Goal: Task Accomplishment & Management: Manage account settings

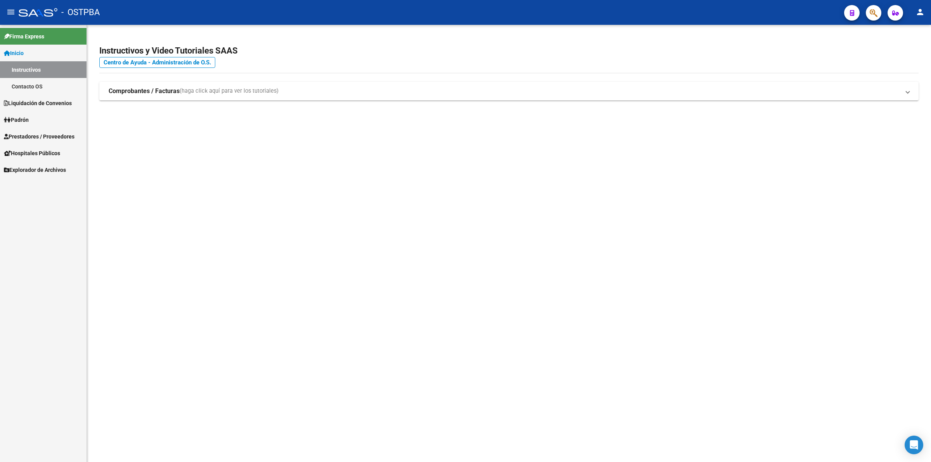
click at [44, 102] on span "Liquidación de Convenios" at bounding box center [38, 103] width 68 height 9
click at [40, 134] on span "Prestadores / Proveedores" at bounding box center [39, 136] width 71 height 9
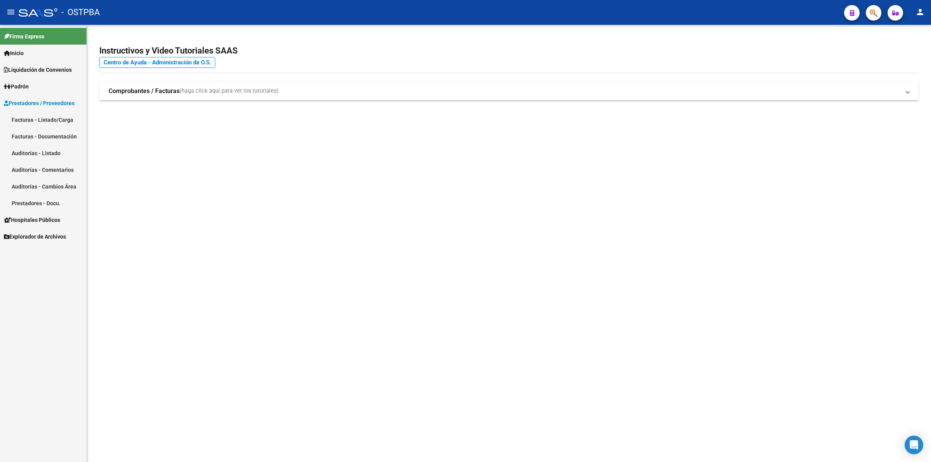
click at [39, 154] on link "Auditorías - Listado" at bounding box center [43, 153] width 87 height 17
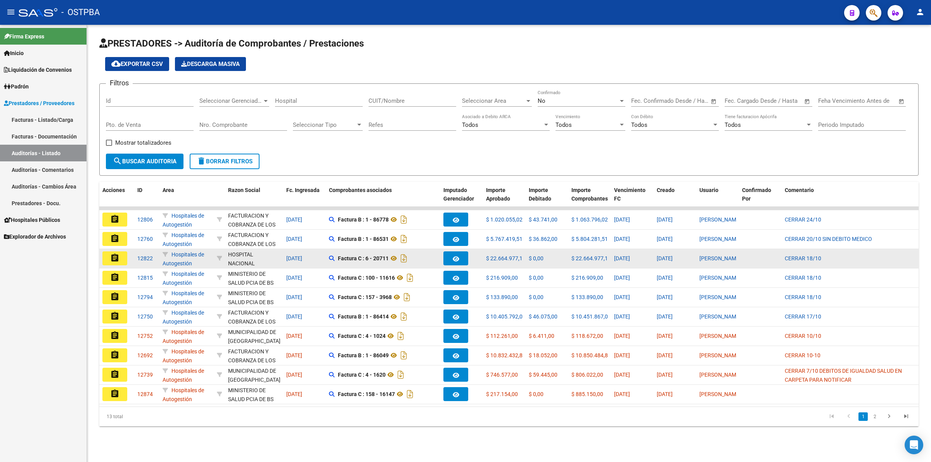
click at [116, 255] on mat-icon "assignment" at bounding box center [114, 257] width 9 height 9
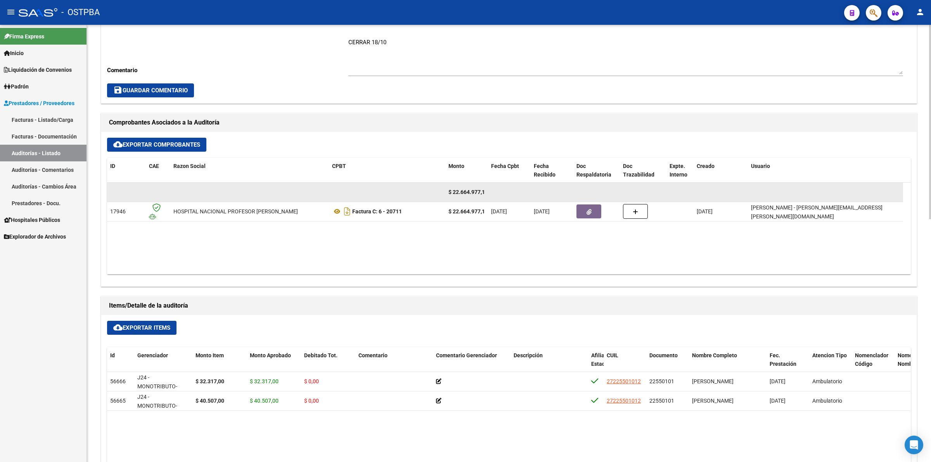
scroll to position [291, 0]
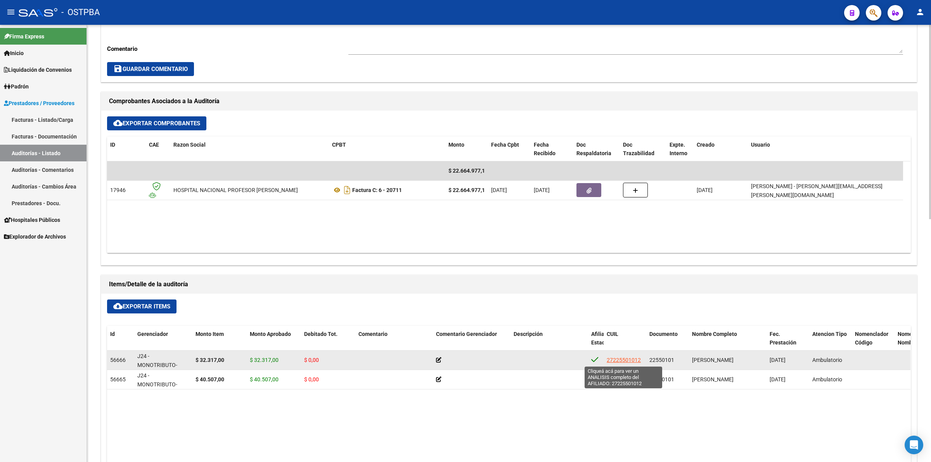
click at [618, 362] on span "27225501012" at bounding box center [624, 360] width 34 height 6
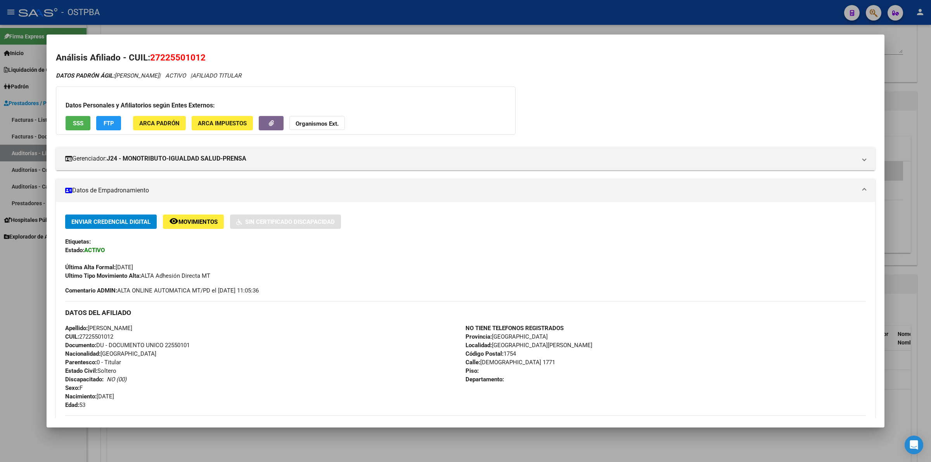
click at [652, 125] on div "DATOS PADRÓN ÁGIL: [PERSON_NAME] | ACTIVO | AFILIADO TITULAR Datos Personales y…" at bounding box center [466, 339] width 820 height 537
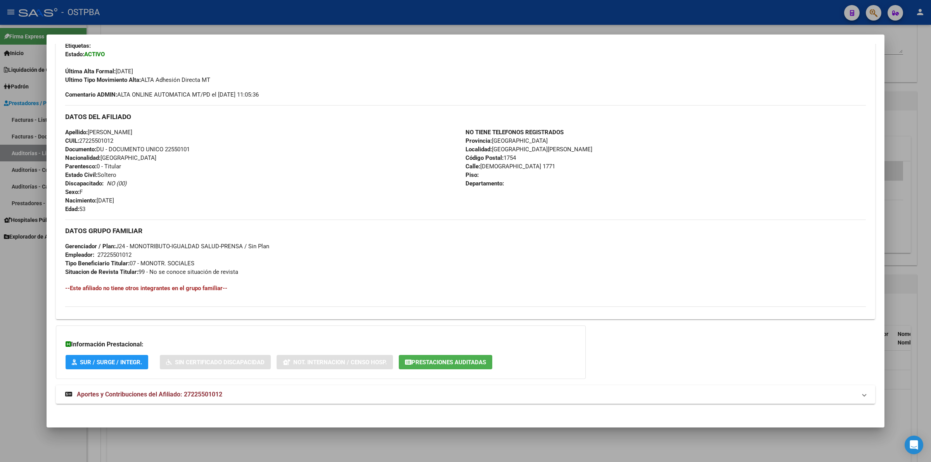
scroll to position [199, 0]
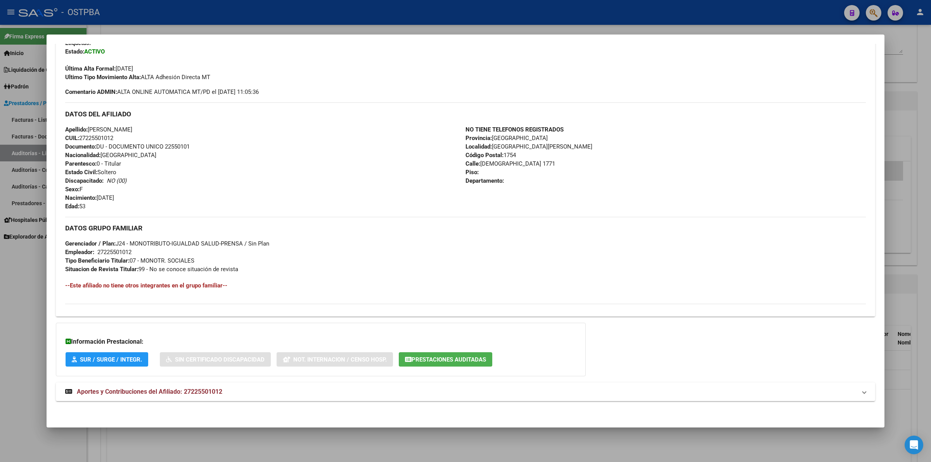
click at [927, 127] on div at bounding box center [465, 231] width 931 height 462
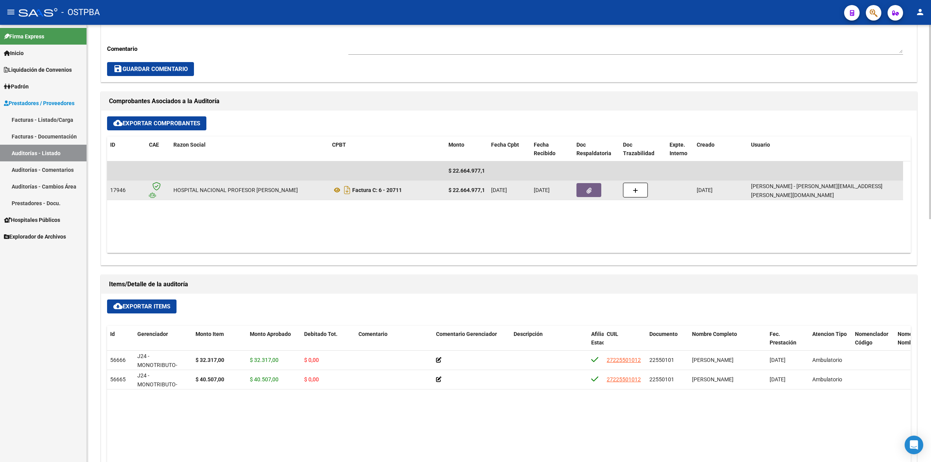
click at [589, 182] on datatable-body-cell at bounding box center [597, 190] width 47 height 19
click at [594, 191] on button "button" at bounding box center [589, 190] width 25 height 14
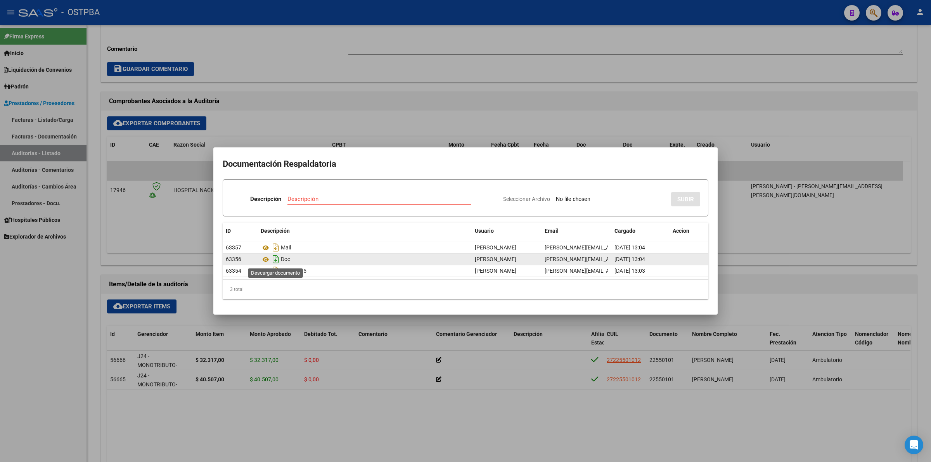
click at [276, 256] on icon "Descargar documento" at bounding box center [276, 259] width 10 height 12
click at [515, 97] on div at bounding box center [465, 231] width 931 height 462
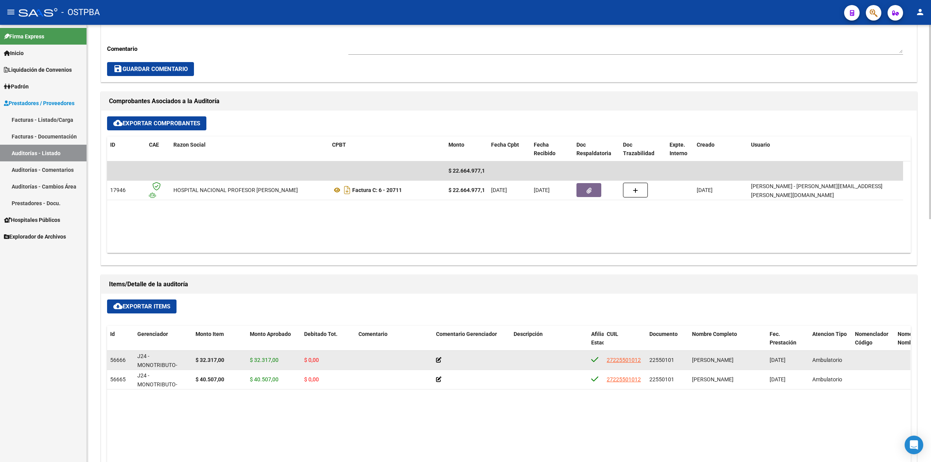
click at [440, 360] on icon at bounding box center [438, 359] width 5 height 5
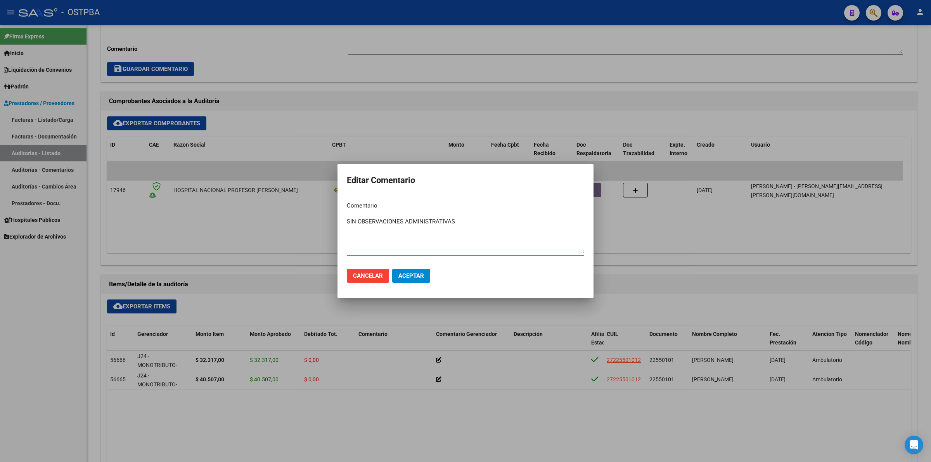
drag, startPoint x: 470, startPoint y: 225, endPoint x: 328, endPoint y: 215, distance: 142.4
click at [328, 215] on div "Editar Comentario Comentario SIN OBSERVACIONES ADMINISTRATIVAS Ingresar el come…" at bounding box center [465, 231] width 931 height 462
type textarea "SIN OBSERVACIONES ADMINISTRATIVAS"
click at [410, 277] on span "Aceptar" at bounding box center [412, 275] width 26 height 7
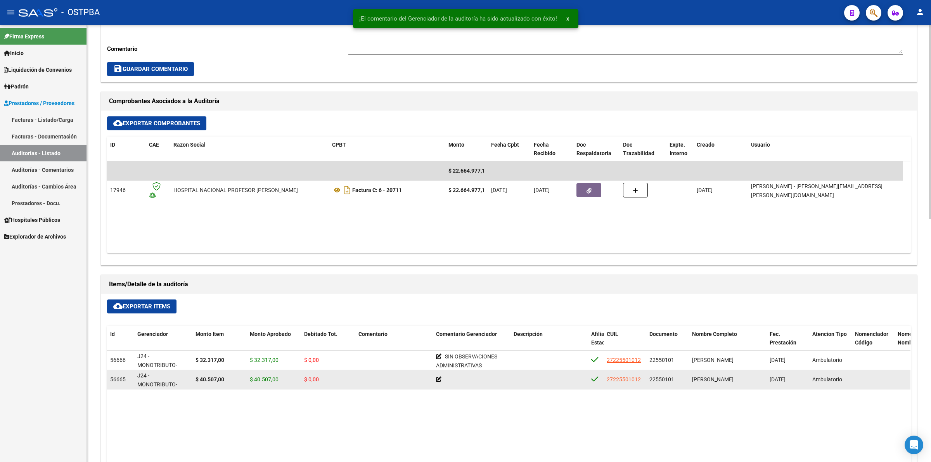
click at [438, 380] on icon at bounding box center [438, 379] width 5 height 5
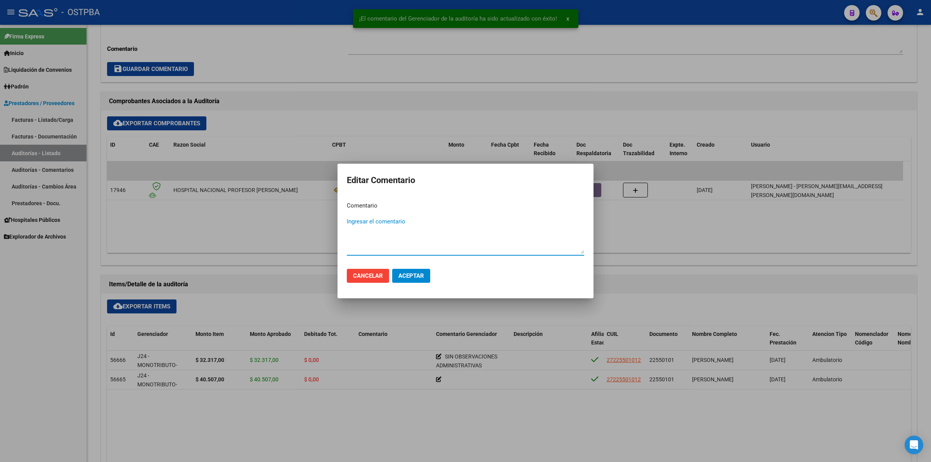
click at [414, 221] on textarea "Ingresar el comentario" at bounding box center [465, 235] width 237 height 36
paste textarea "SIN OBSERVACIONES ADMINISTRATIVAS"
type textarea "SIN OBSERVACIONES ADMINISTRATIVAS"
click at [420, 278] on span "Aceptar" at bounding box center [412, 275] width 26 height 7
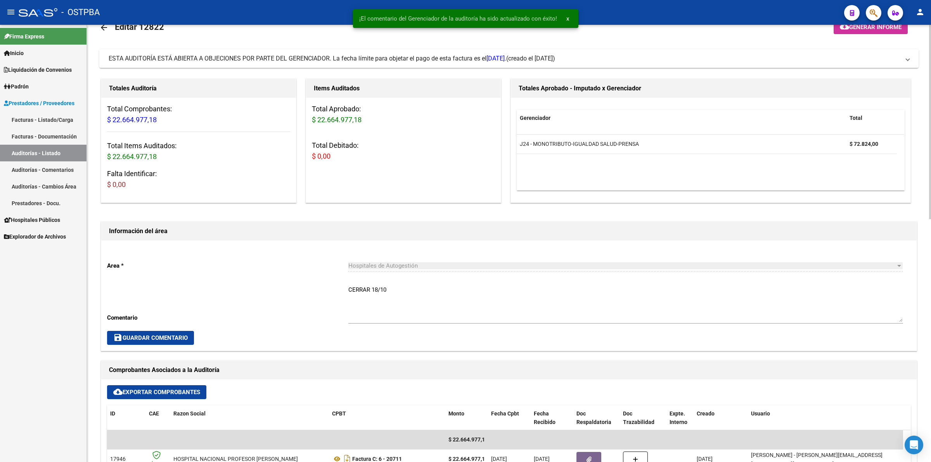
scroll to position [0, 0]
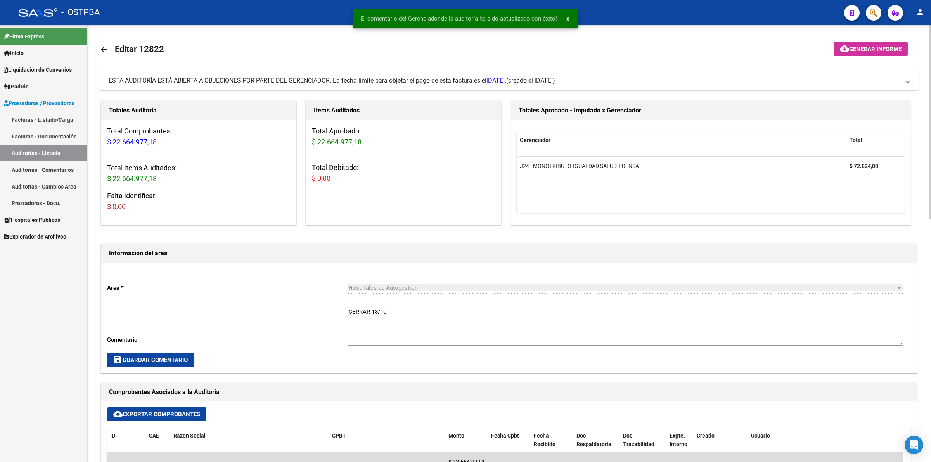
click at [866, 48] on span "Generar informe" at bounding box center [875, 49] width 52 height 7
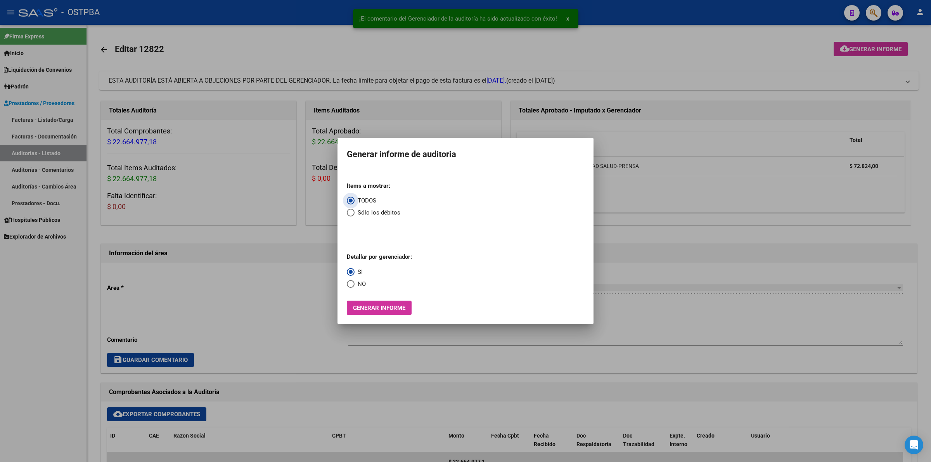
click at [383, 307] on span "Generar informe" at bounding box center [379, 308] width 52 height 7
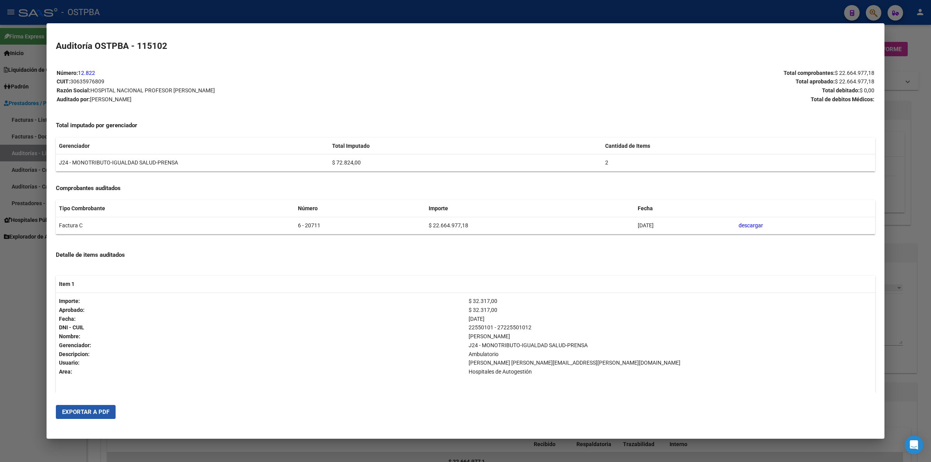
click at [92, 409] on span "Exportar a PDF" at bounding box center [85, 412] width 47 height 7
click at [927, 218] on div at bounding box center [465, 231] width 931 height 462
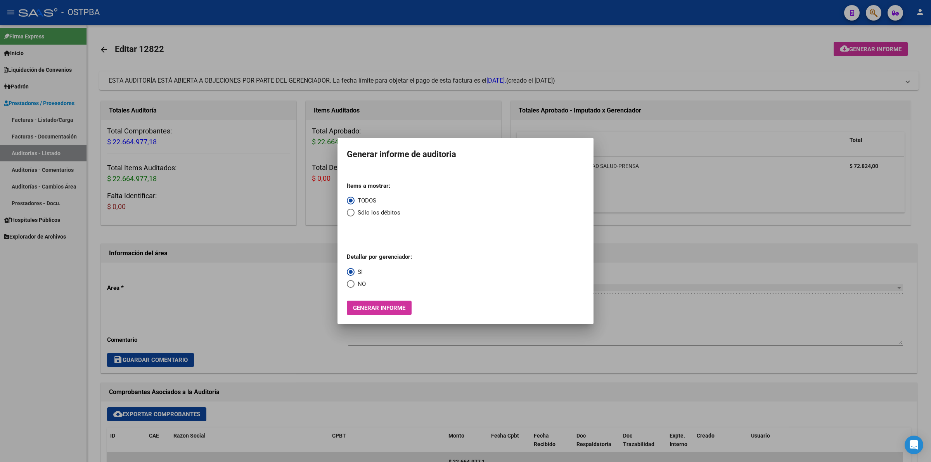
click at [464, 56] on div at bounding box center [465, 231] width 931 height 462
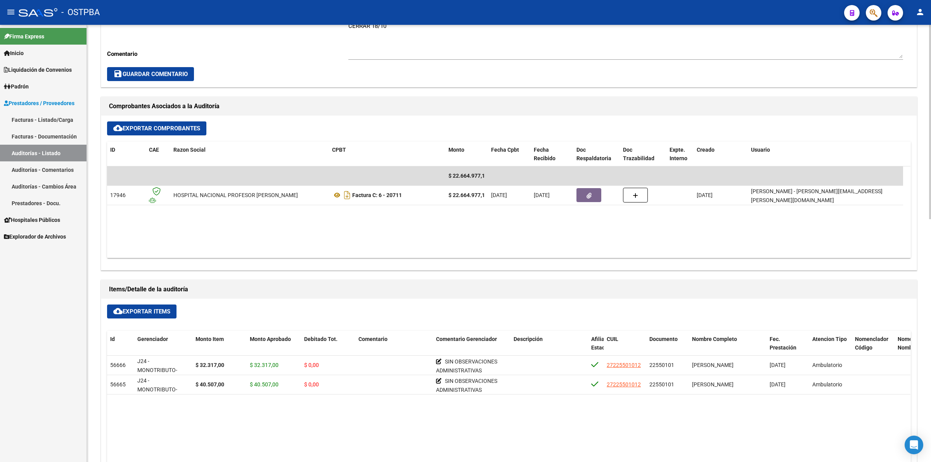
scroll to position [291, 0]
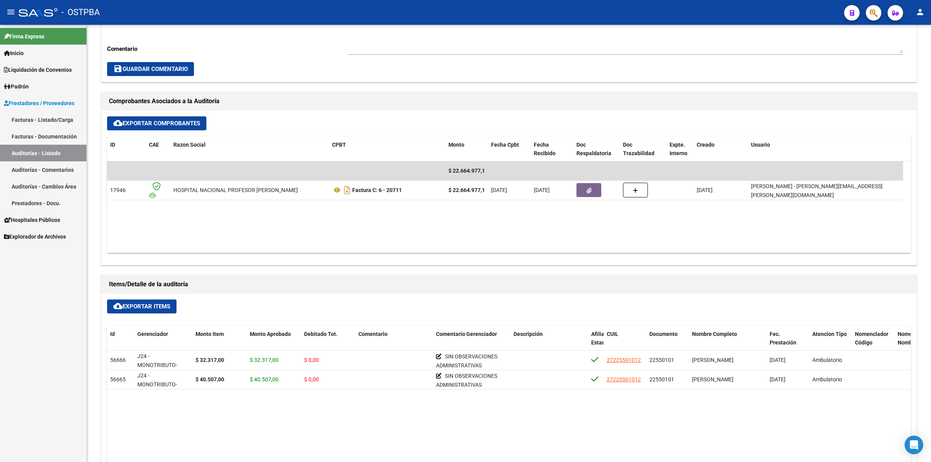
click at [66, 156] on link "Auditorías - Listado" at bounding box center [43, 153] width 87 height 17
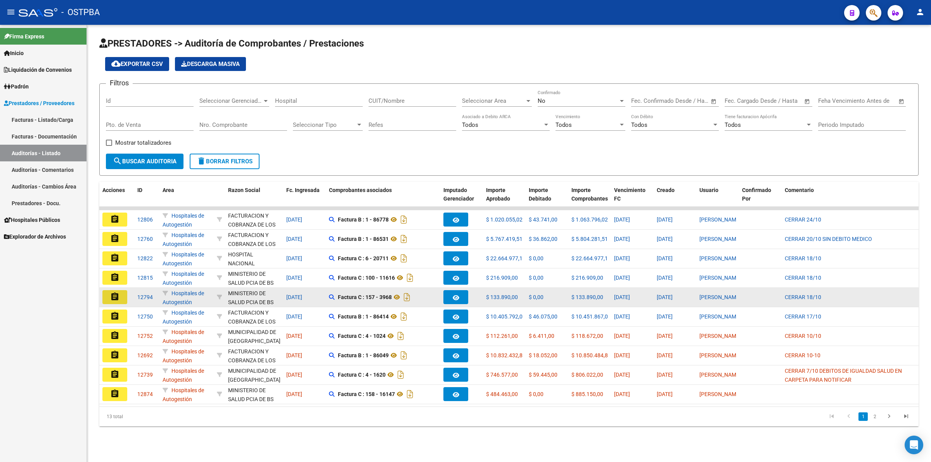
click at [117, 297] on mat-icon "assignment" at bounding box center [114, 296] width 9 height 9
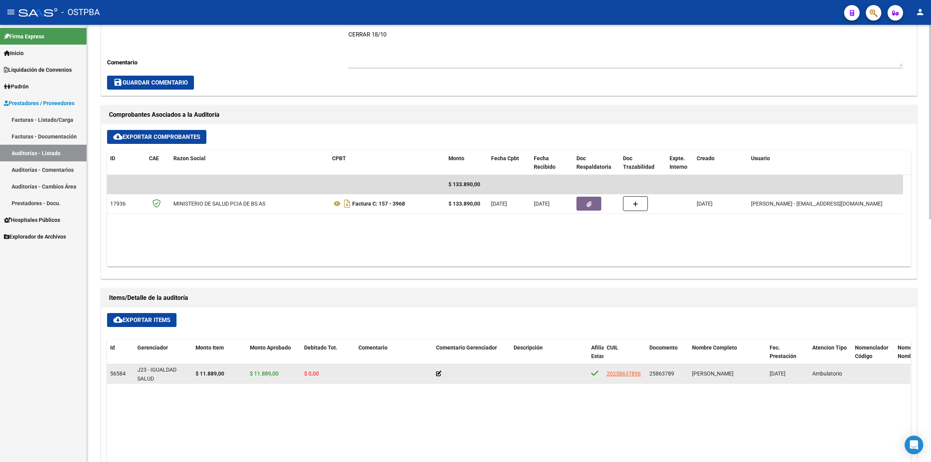
scroll to position [291, 0]
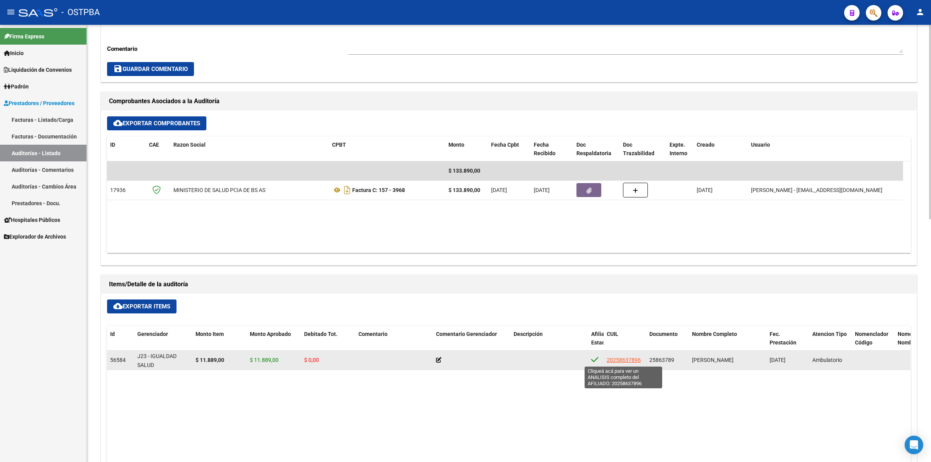
click at [624, 359] on span "20258637896" at bounding box center [624, 360] width 34 height 6
type textarea "20258637896"
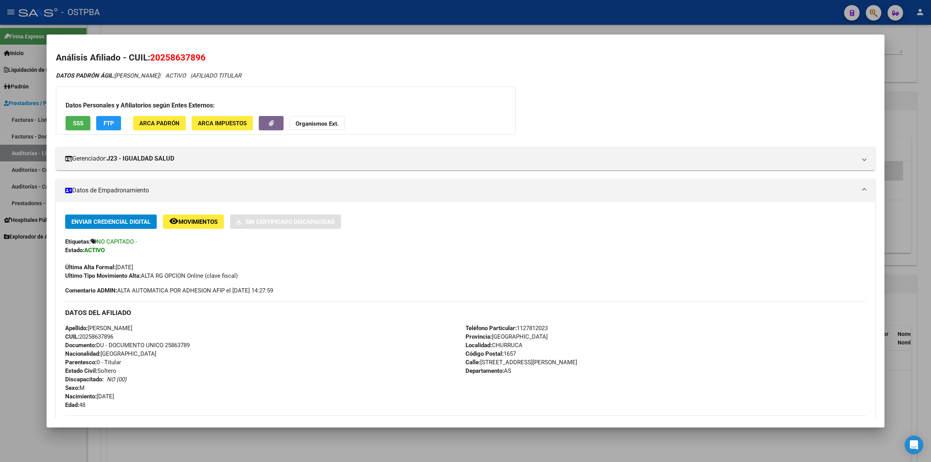
click at [638, 99] on div "DATOS PADRÓN ÁGIL: [PERSON_NAME] | ACTIVO | AFILIADO TITULAR Datos Personales y…" at bounding box center [466, 344] width 820 height 546
click at [923, 82] on div at bounding box center [465, 231] width 931 height 462
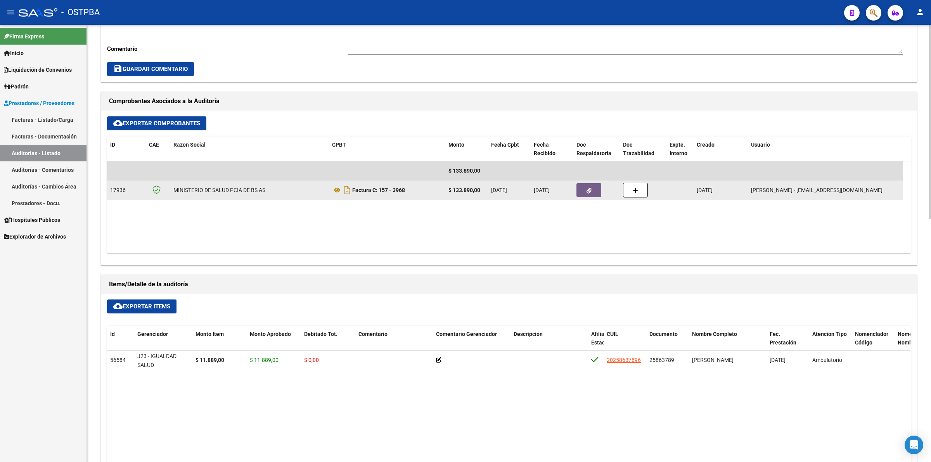
click at [591, 188] on icon "button" at bounding box center [589, 191] width 5 height 6
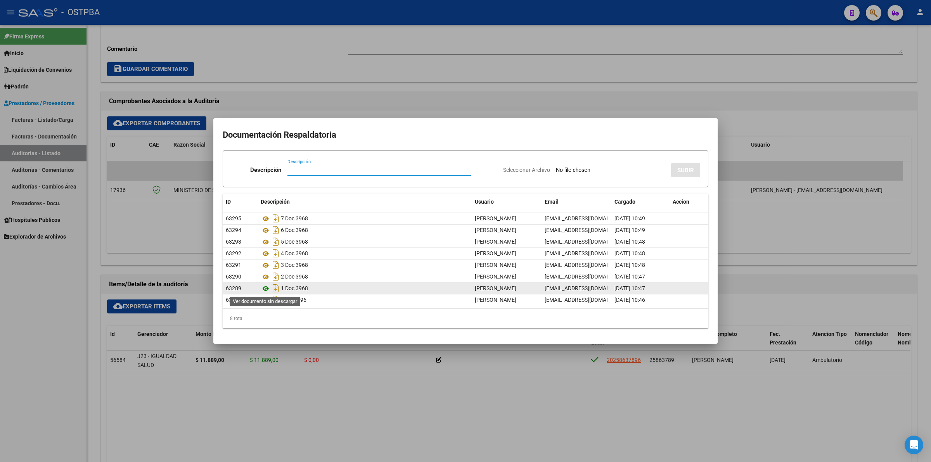
click at [268, 290] on icon at bounding box center [266, 288] width 10 height 9
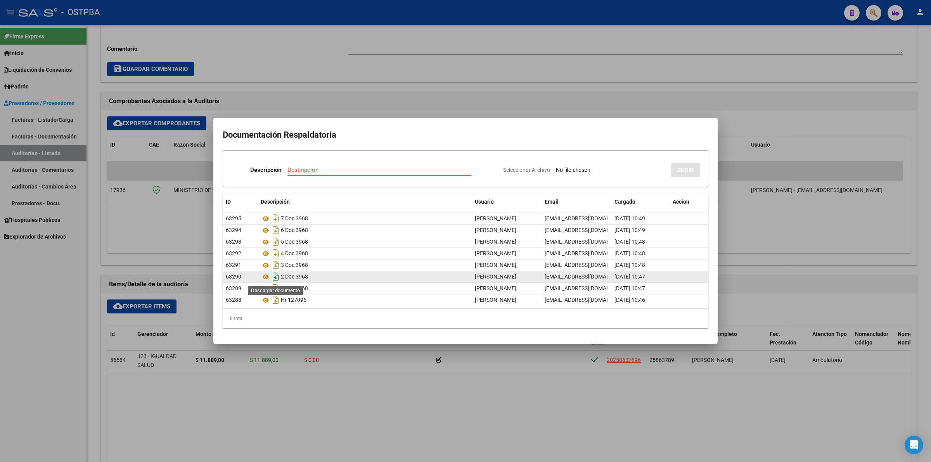
click at [278, 277] on icon "Descargar documento" at bounding box center [276, 276] width 10 height 12
click at [276, 263] on icon "Descargar documento" at bounding box center [276, 265] width 10 height 12
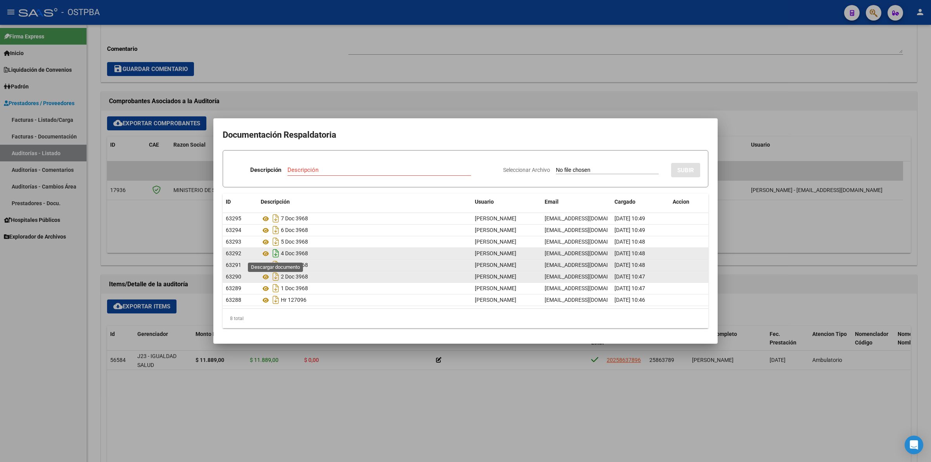
click at [273, 253] on icon "Descargar documento" at bounding box center [276, 253] width 10 height 12
click at [276, 255] on icon "Descargar documento" at bounding box center [276, 253] width 10 height 12
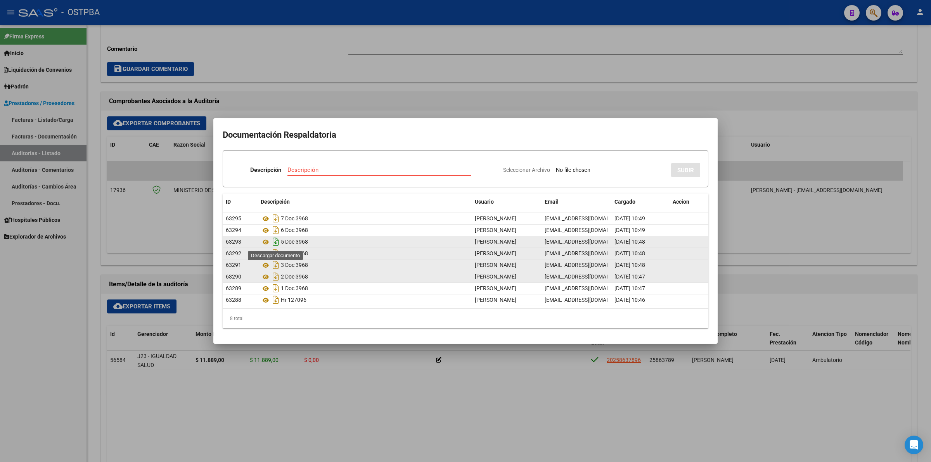
click at [275, 243] on icon "Descargar documento" at bounding box center [276, 242] width 10 height 12
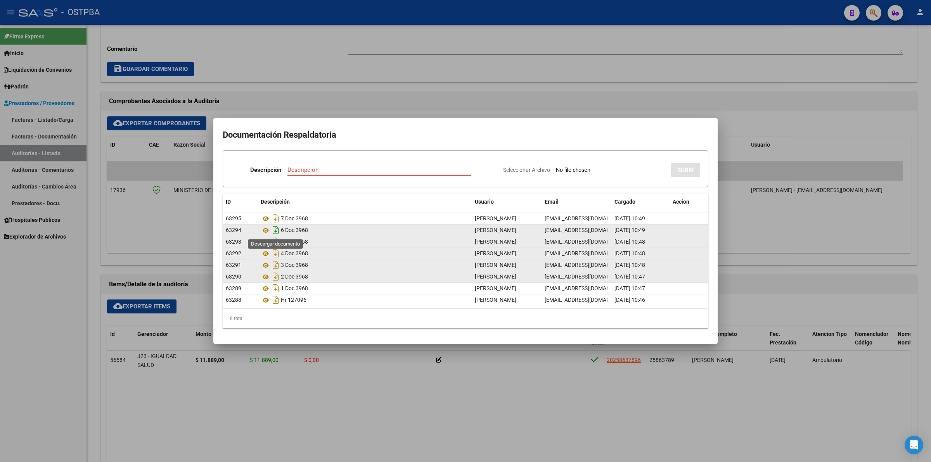
click at [277, 231] on icon "Descargar documento" at bounding box center [276, 230] width 10 height 12
click at [277, 232] on icon "Descargar documento" at bounding box center [276, 230] width 10 height 12
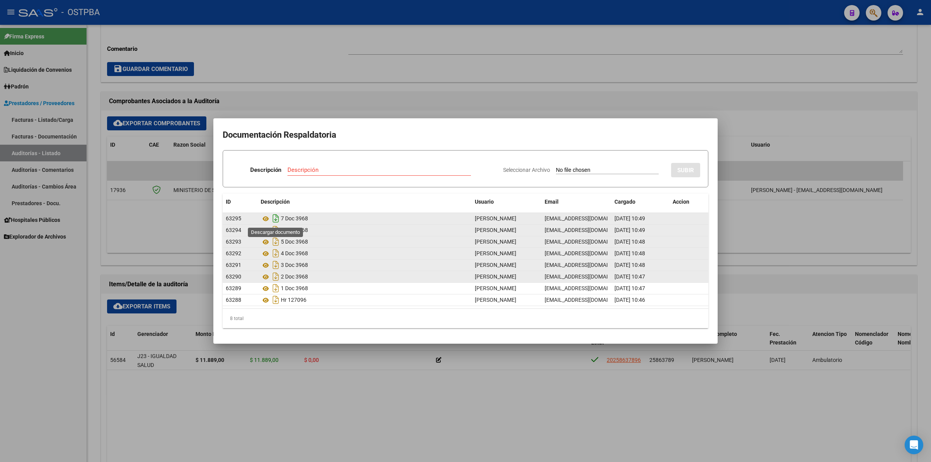
click at [272, 217] on icon "Descargar documento" at bounding box center [276, 218] width 10 height 12
click at [346, 35] on div at bounding box center [465, 231] width 931 height 462
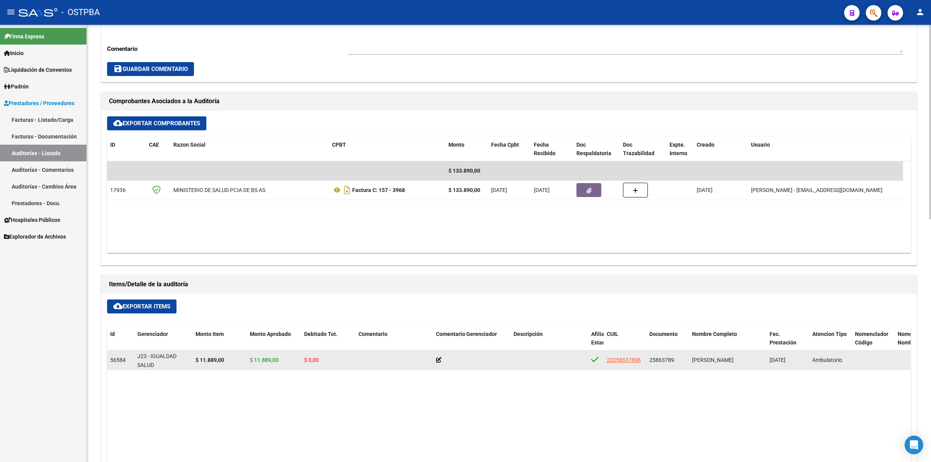
click at [439, 361] on icon at bounding box center [438, 359] width 5 height 5
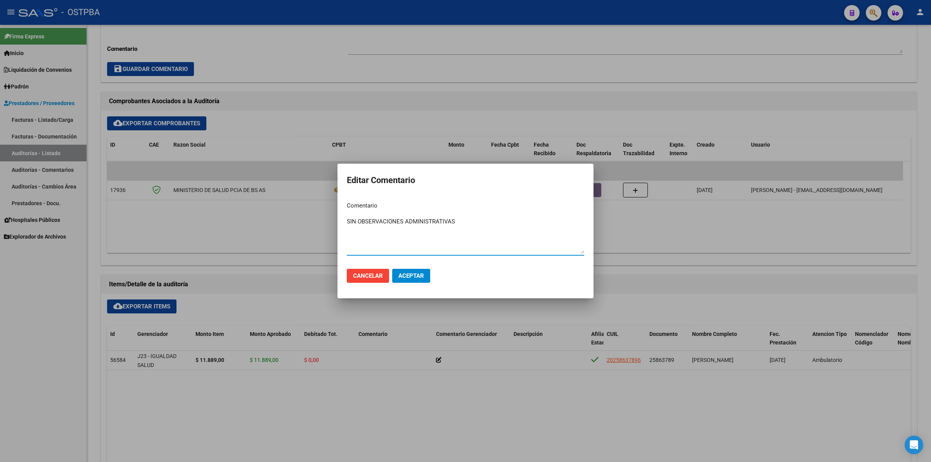
type textarea "SIN OBSERVACIONES ADMINISTRATIVAS"
click at [416, 274] on span "Aceptar" at bounding box center [412, 275] width 26 height 7
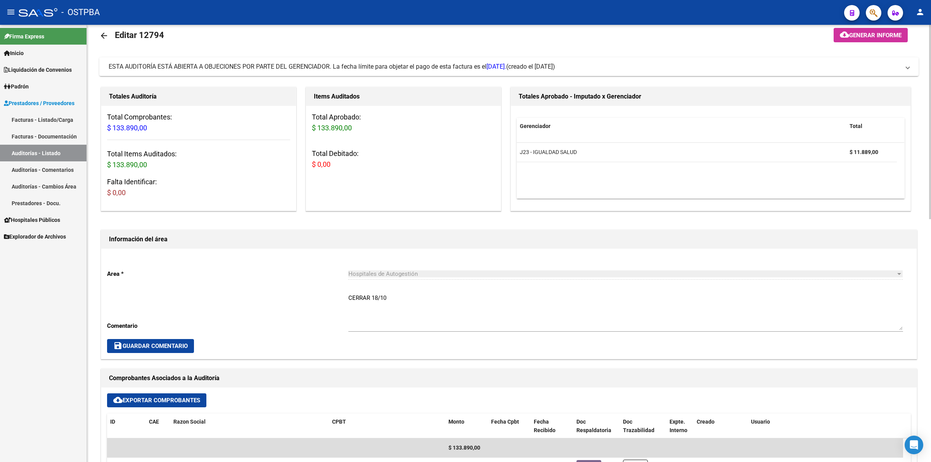
scroll to position [0, 0]
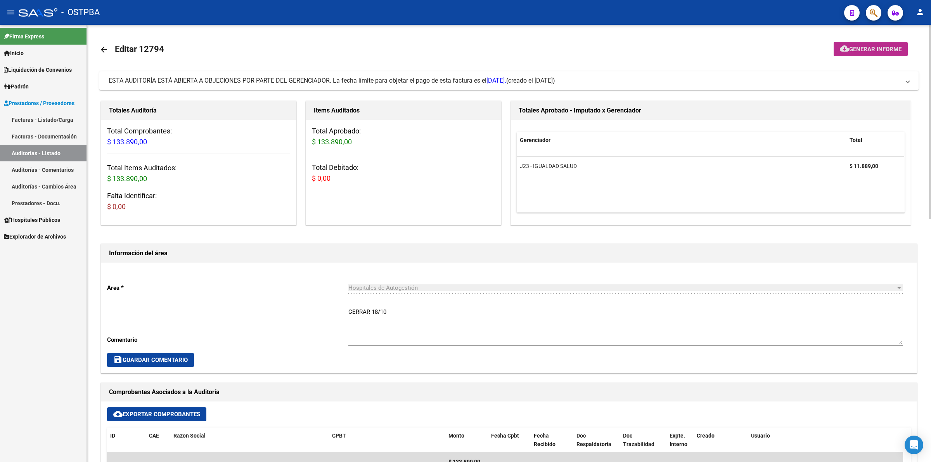
click at [875, 55] on button "cloud_download Generar informe" at bounding box center [871, 49] width 74 height 14
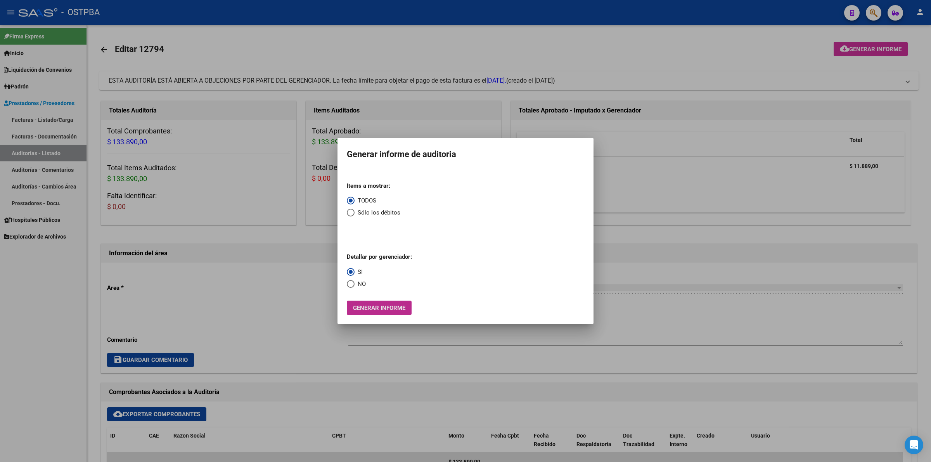
click at [363, 309] on span "Generar informe" at bounding box center [379, 308] width 52 height 7
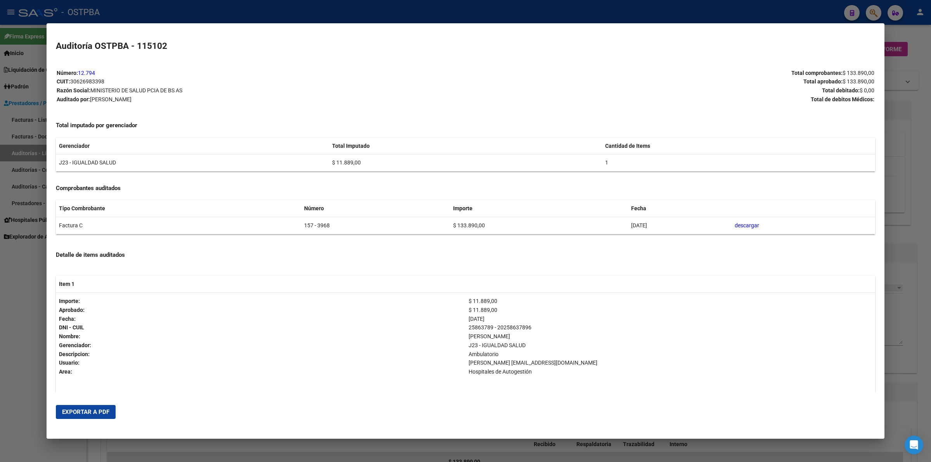
click at [79, 409] on span "Exportar a PDF" at bounding box center [85, 412] width 47 height 7
click at [909, 347] on div at bounding box center [465, 231] width 931 height 462
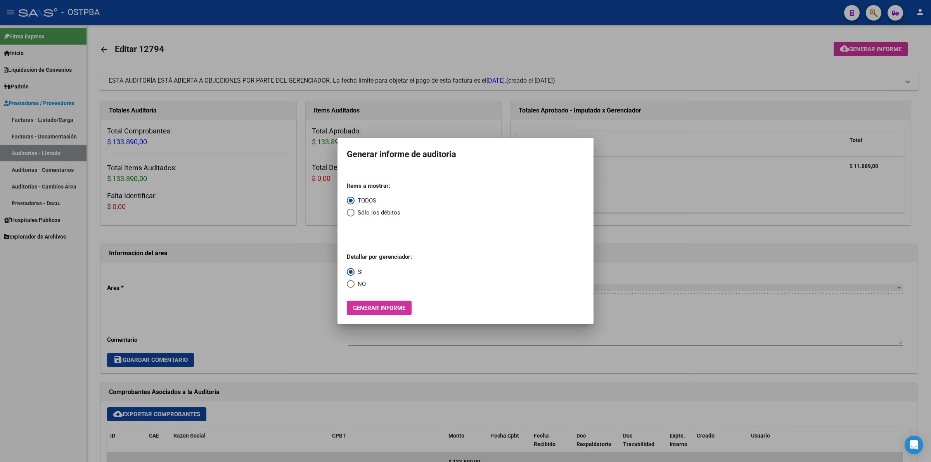
click at [553, 50] on div at bounding box center [465, 231] width 931 height 462
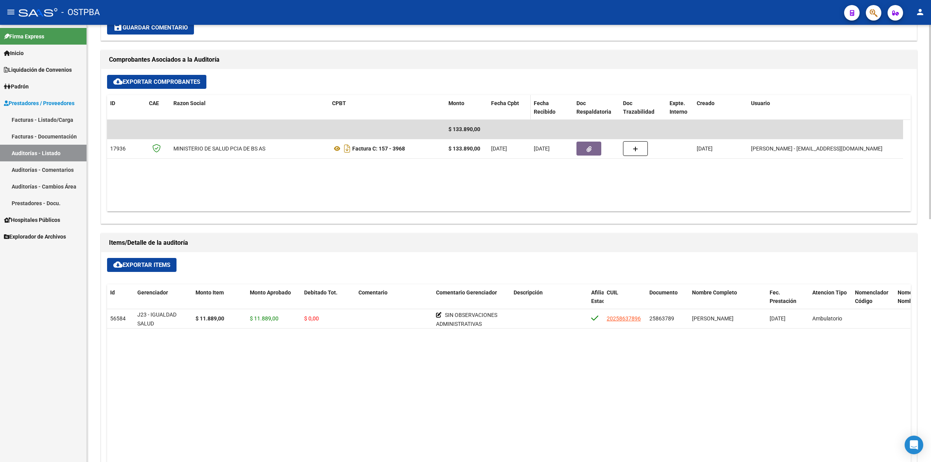
scroll to position [340, 0]
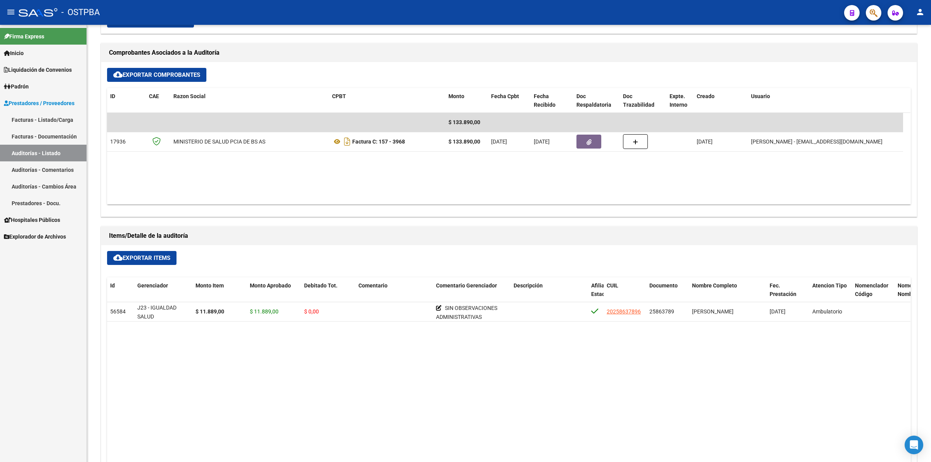
click at [51, 152] on link "Auditorías - Listado" at bounding box center [43, 153] width 87 height 17
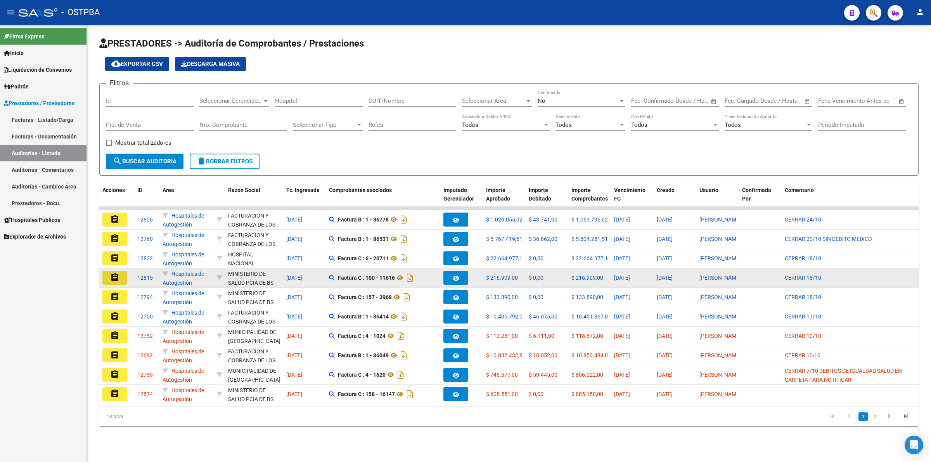
click at [123, 277] on button "assignment" at bounding box center [114, 278] width 25 height 14
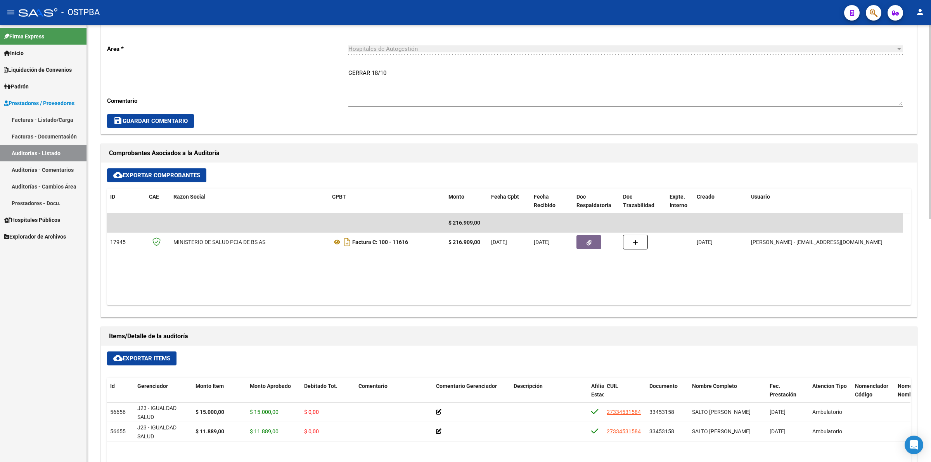
scroll to position [243, 0]
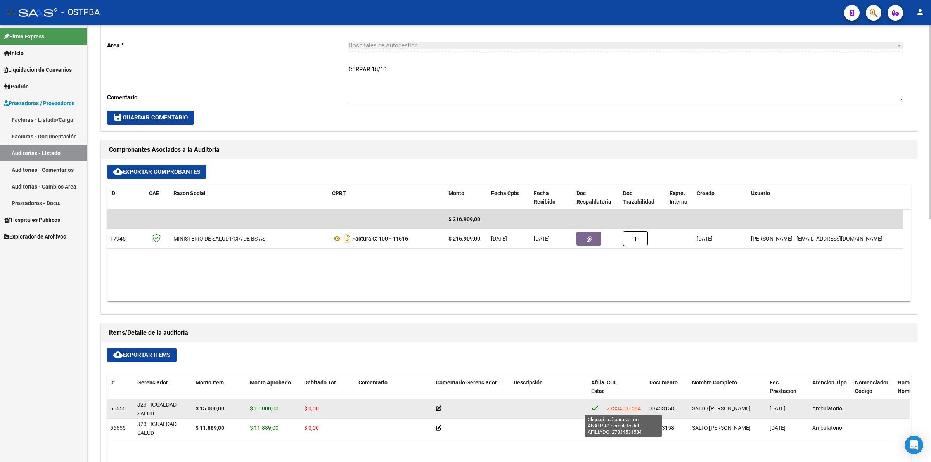
click at [630, 410] on span "27334531584" at bounding box center [624, 409] width 34 height 6
type textarea "27334531584"
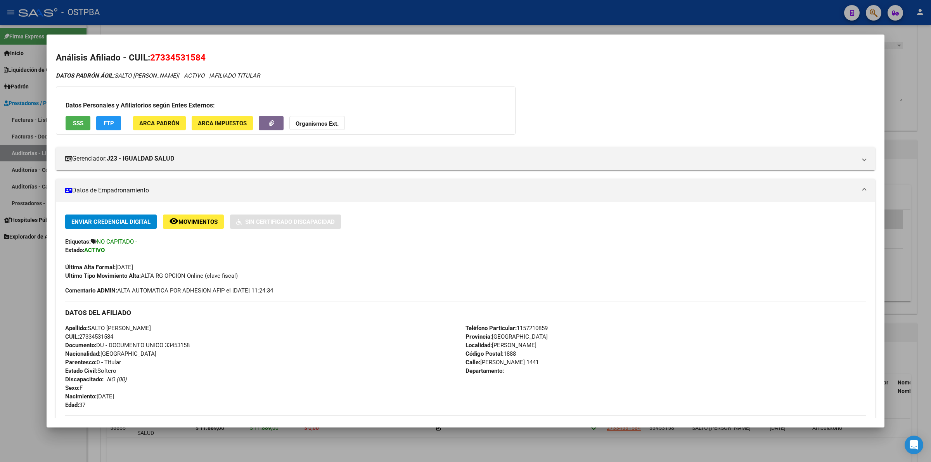
click at [646, 96] on div "DATOS PADRÓN ÁGIL: SALTO [PERSON_NAME] | ACTIVO | AFILIADO TITULAR Datos Person…" at bounding box center [466, 344] width 820 height 546
click at [925, 60] on div at bounding box center [465, 231] width 931 height 462
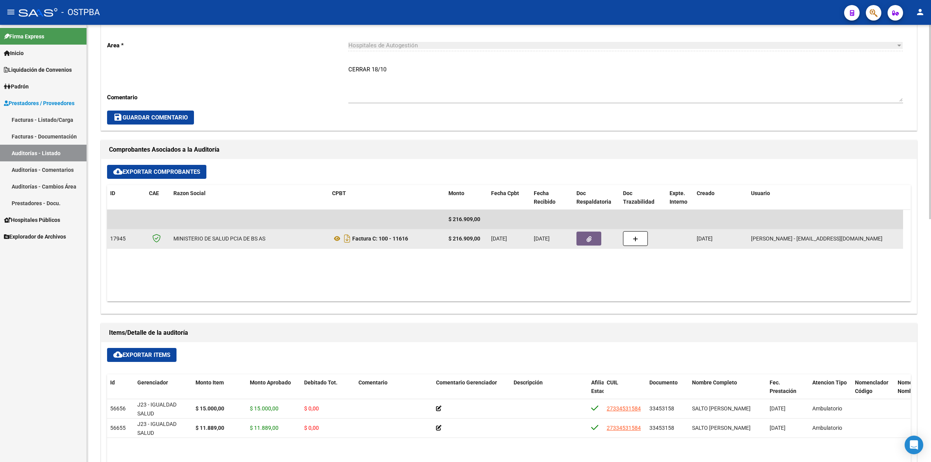
click at [588, 241] on icon "button" at bounding box center [589, 239] width 5 height 6
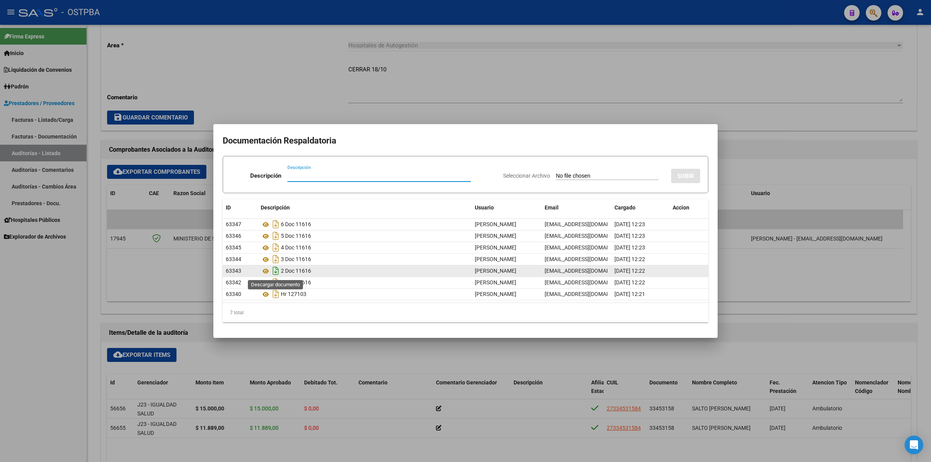
click at [272, 272] on icon "Descargar documento" at bounding box center [276, 271] width 10 height 12
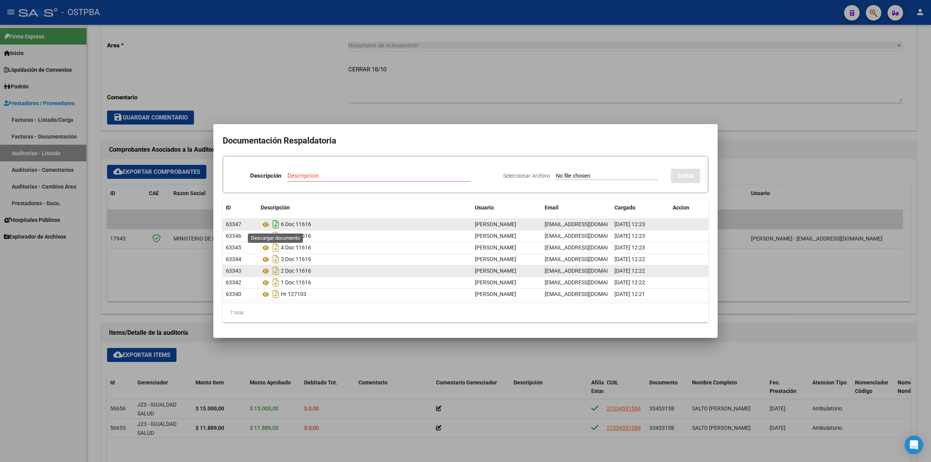
click at [276, 223] on icon "Descargar documento" at bounding box center [276, 224] width 10 height 12
click at [276, 237] on icon "Descargar documento" at bounding box center [276, 236] width 10 height 12
click at [740, 75] on div at bounding box center [465, 231] width 931 height 462
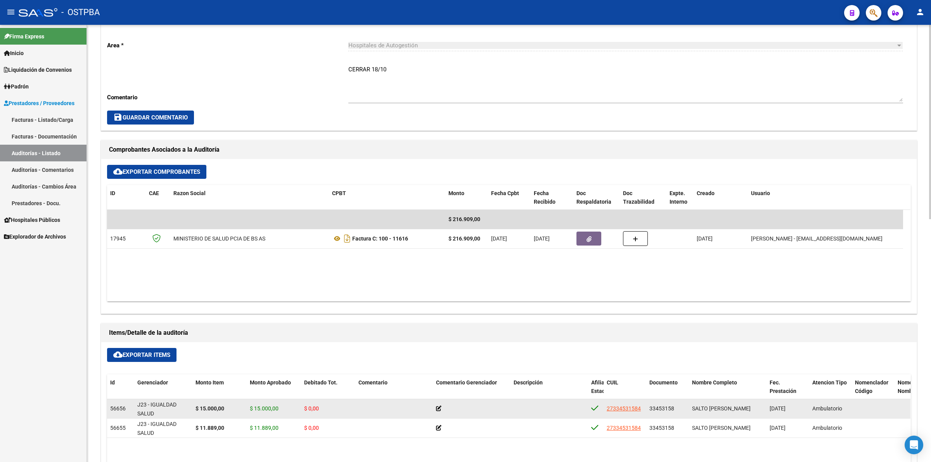
click at [439, 410] on icon at bounding box center [438, 408] width 5 height 5
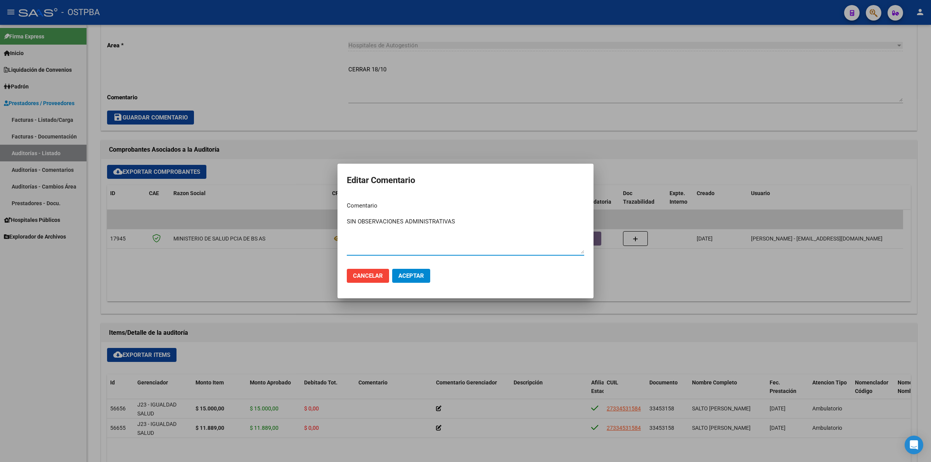
drag, startPoint x: 475, startPoint y: 224, endPoint x: 330, endPoint y: 224, distance: 145.5
click at [330, 224] on div "Editar Comentario Comentario SIN OBSERVACIONES ADMINISTRATIVAS Ingresar el come…" at bounding box center [465, 231] width 931 height 462
type textarea "SIN OBSERVACIONES ADMINISTRATIVAS"
click at [424, 280] on button "Aceptar" at bounding box center [411, 276] width 38 height 14
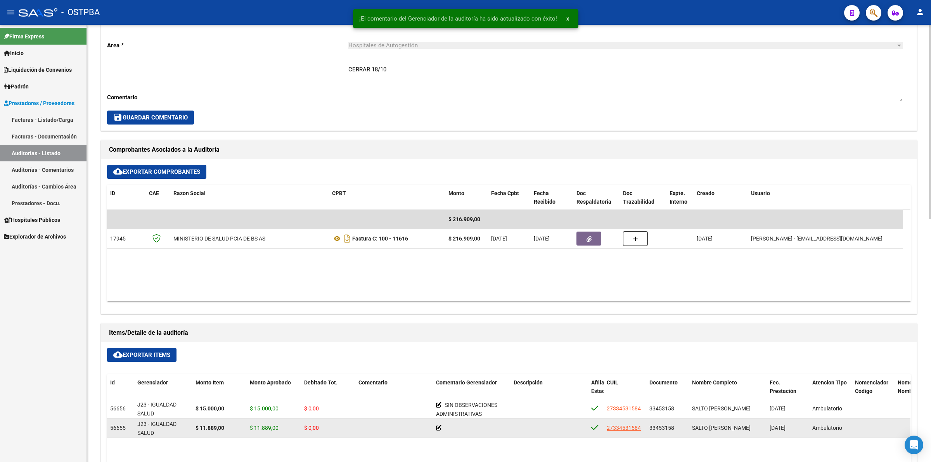
click at [439, 429] on icon at bounding box center [438, 427] width 5 height 5
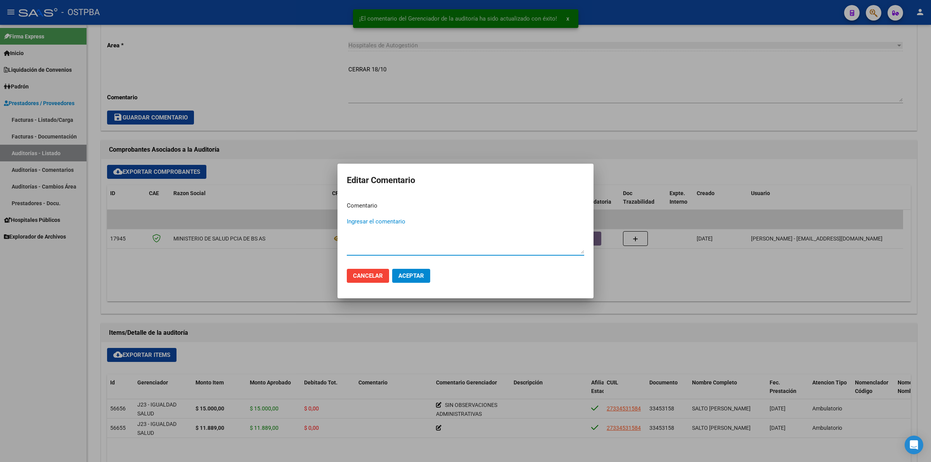
paste textarea "SIN OBSERVACIONES ADMINISTRATIVAS"
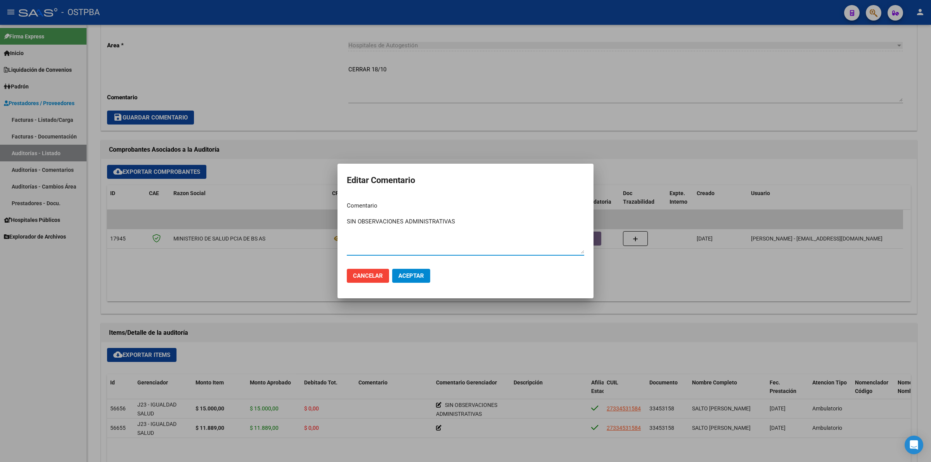
type textarea "SIN OBSERVACIONES ADMINISTRATIVAS"
click at [423, 277] on span "Aceptar" at bounding box center [412, 275] width 26 height 7
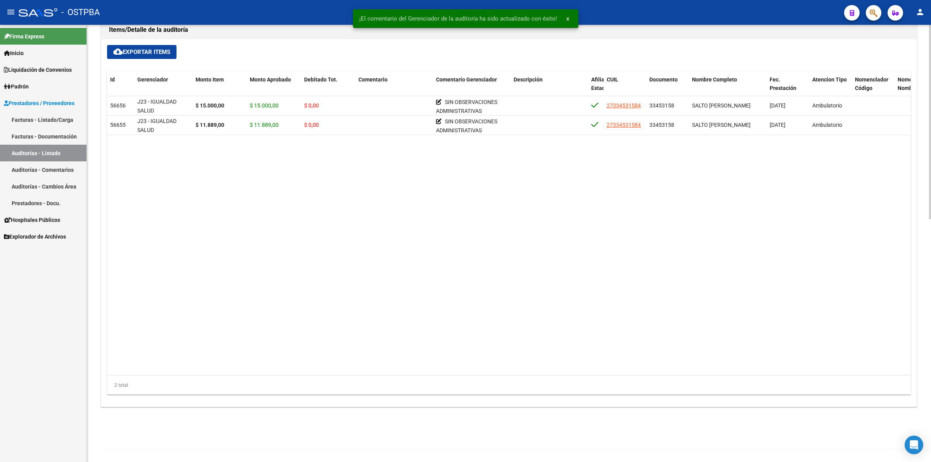
scroll to position [352, 0]
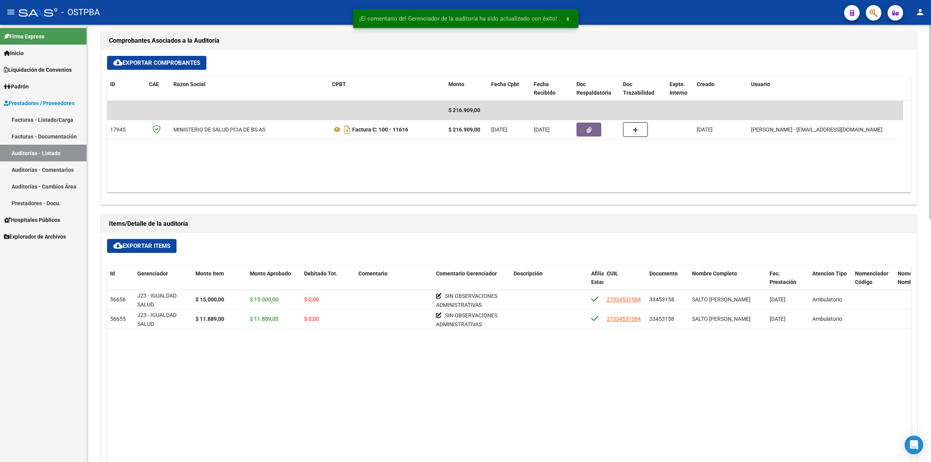
click at [167, 248] on span "cloud_download Exportar Items" at bounding box center [141, 246] width 57 height 7
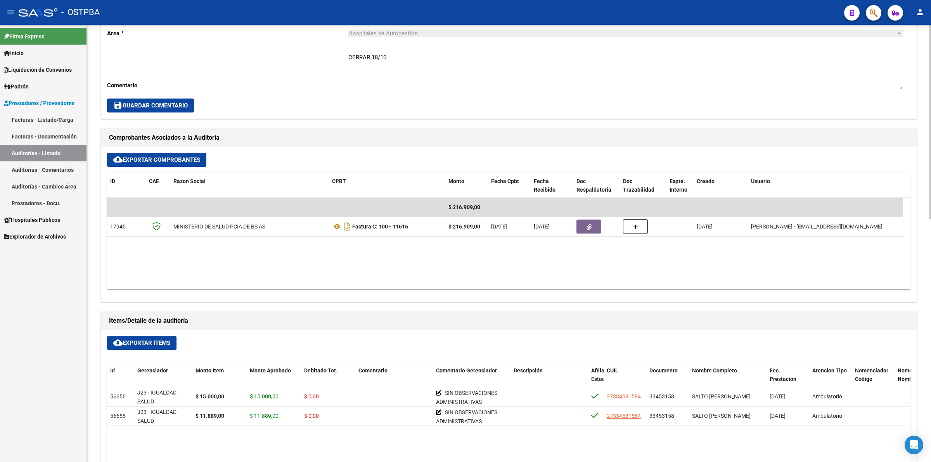
click at [674, 63] on textarea "CERRAR 18/10" at bounding box center [625, 71] width 555 height 36
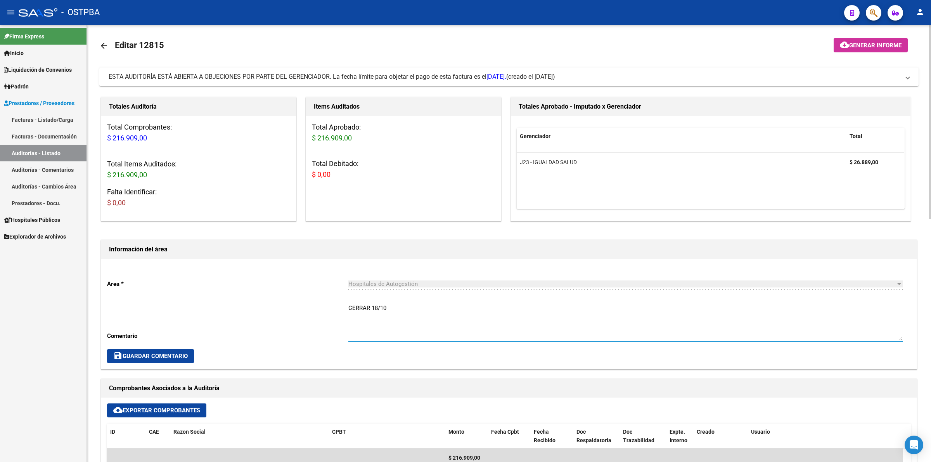
scroll to position [0, 0]
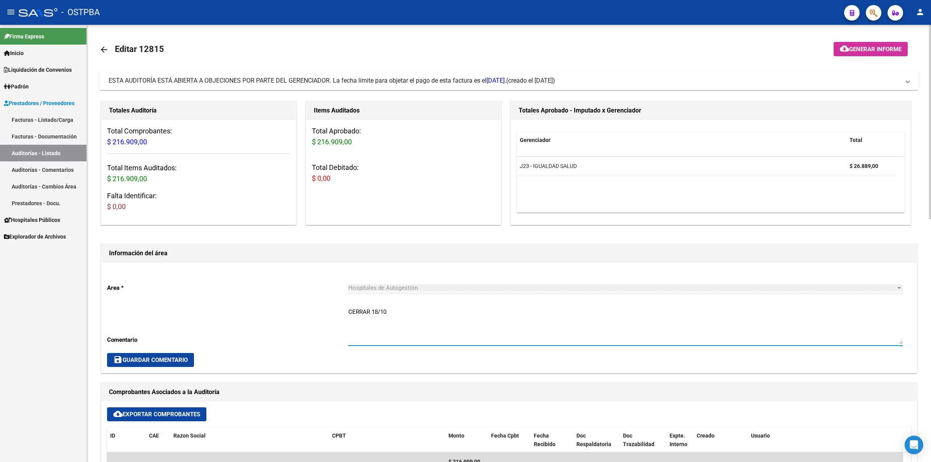
click at [898, 46] on span "Generar informe" at bounding box center [875, 49] width 52 height 7
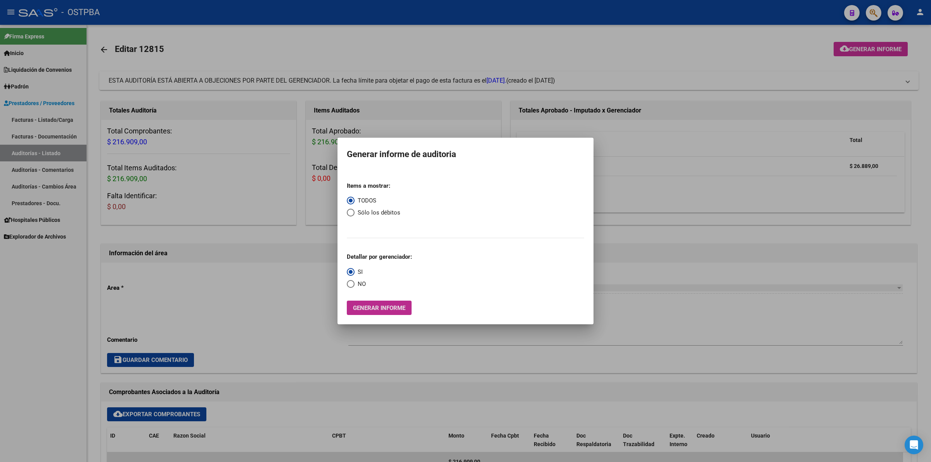
click at [389, 313] on button "Generar informe" at bounding box center [379, 308] width 65 height 14
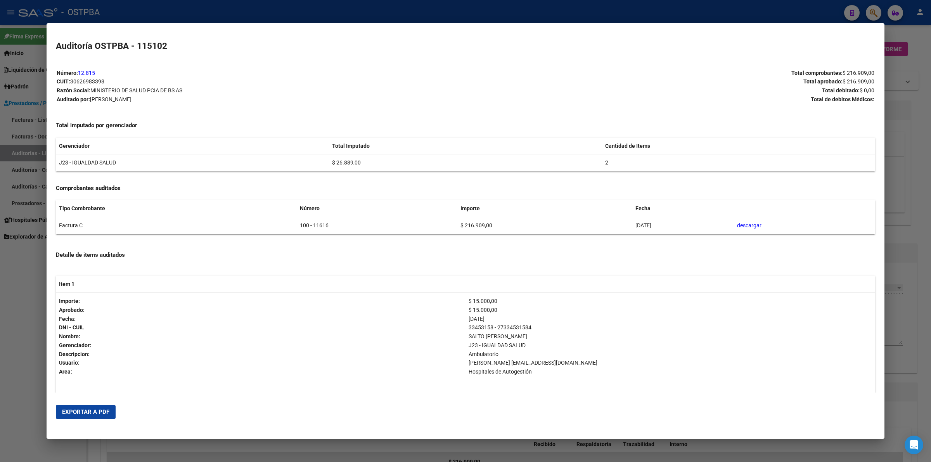
click at [73, 409] on span "Exportar a PDF" at bounding box center [85, 412] width 47 height 7
click at [899, 323] on div at bounding box center [465, 231] width 931 height 462
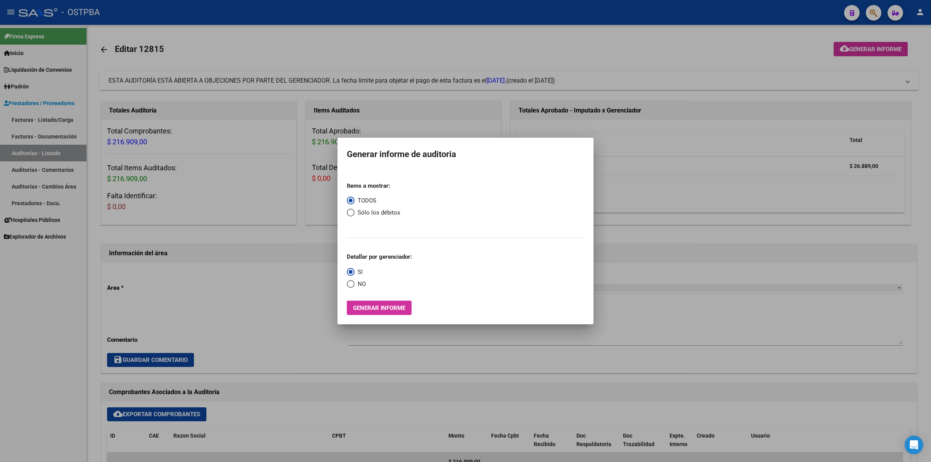
click at [897, 321] on div at bounding box center [465, 231] width 931 height 462
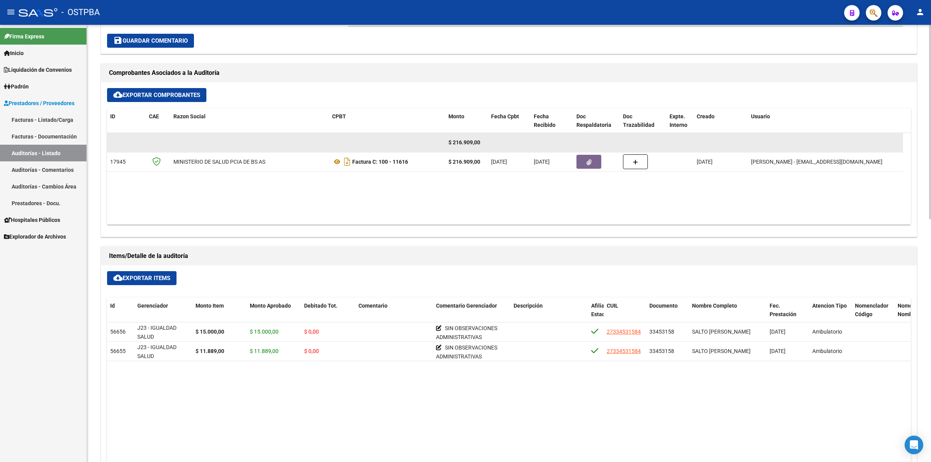
scroll to position [340, 0]
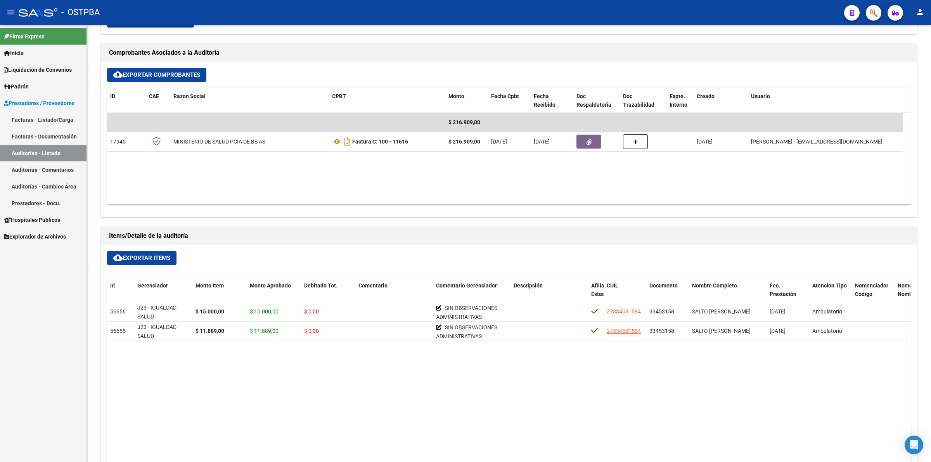
click at [61, 150] on link "Auditorías - Listado" at bounding box center [43, 153] width 87 height 17
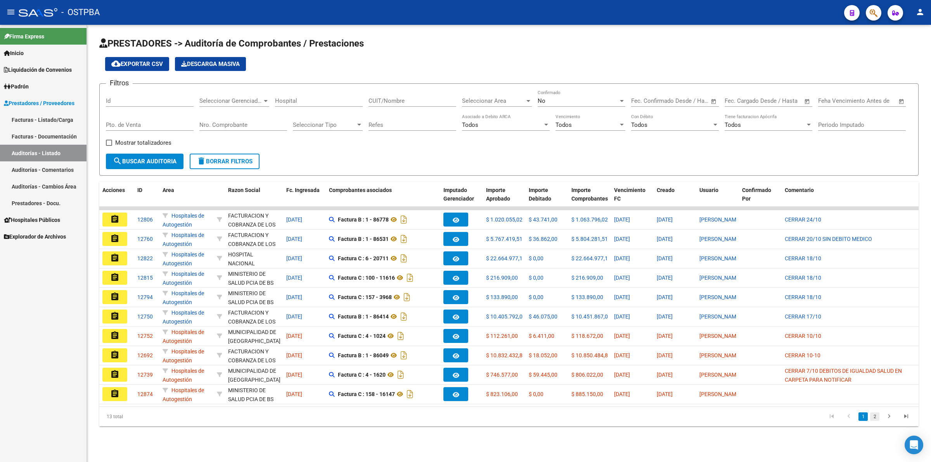
click at [876, 421] on link "2" at bounding box center [874, 417] width 9 height 9
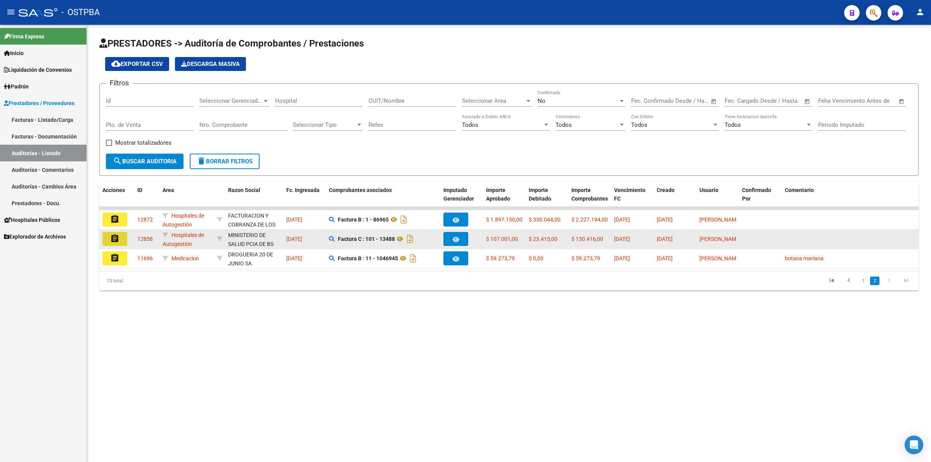
click at [114, 238] on mat-icon "assignment" at bounding box center [114, 238] width 9 height 9
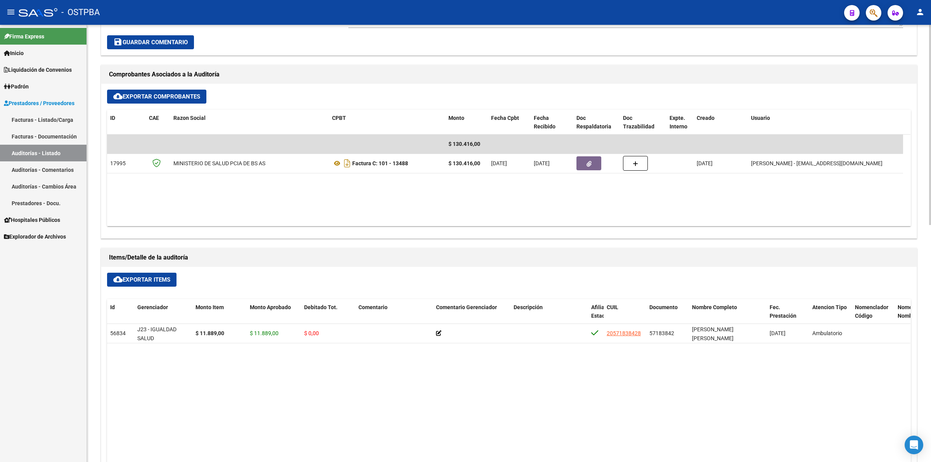
scroll to position [291, 0]
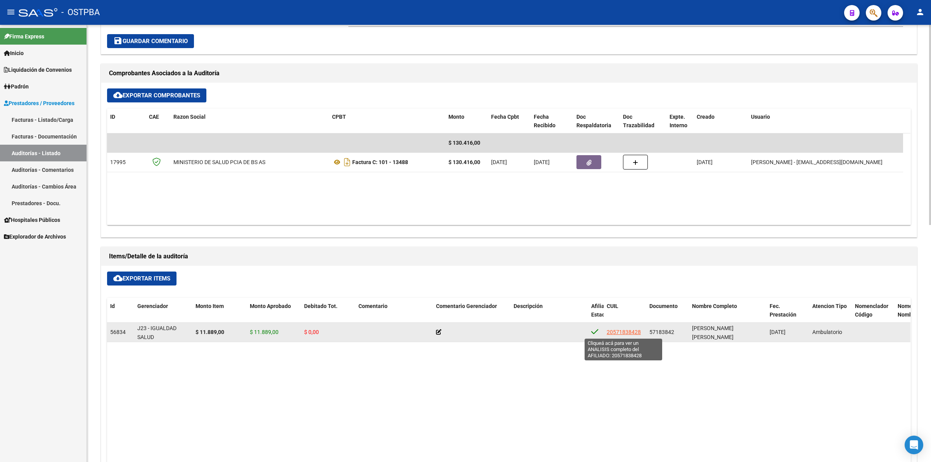
click at [624, 332] on span "20571838428" at bounding box center [624, 332] width 34 height 6
type textarea "20571838428"
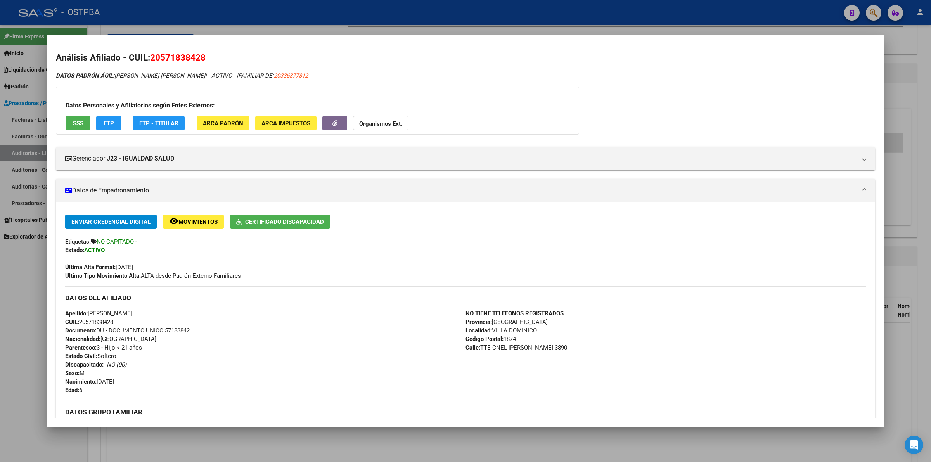
click at [653, 122] on div "DATOS PADRÓN ÁGIL: [PERSON_NAME] [PERSON_NAME] | ACTIVO | FAMILIAR DE: 20336377…" at bounding box center [466, 380] width 820 height 618
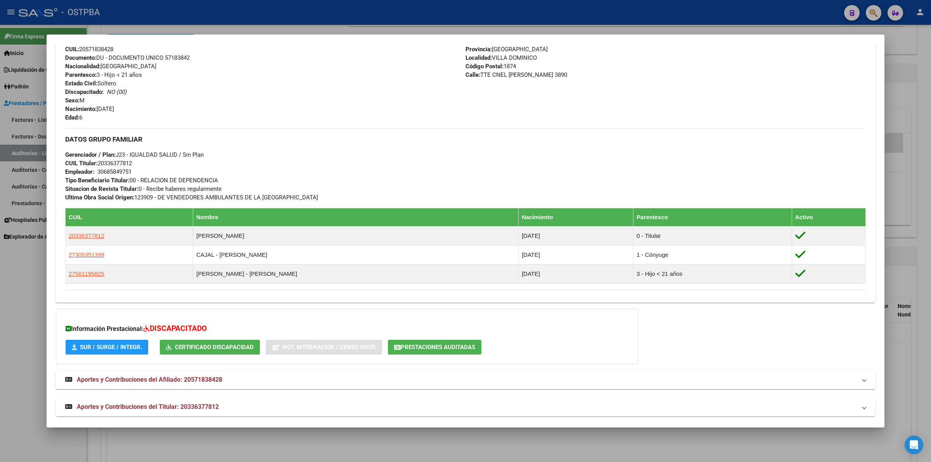
scroll to position [281, 0]
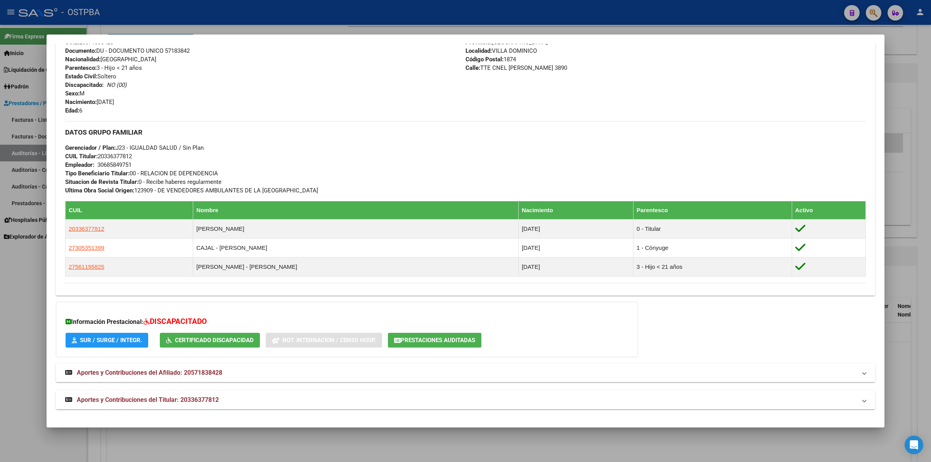
click at [220, 337] on span "Certificado Discapacidad" at bounding box center [214, 340] width 79 height 7
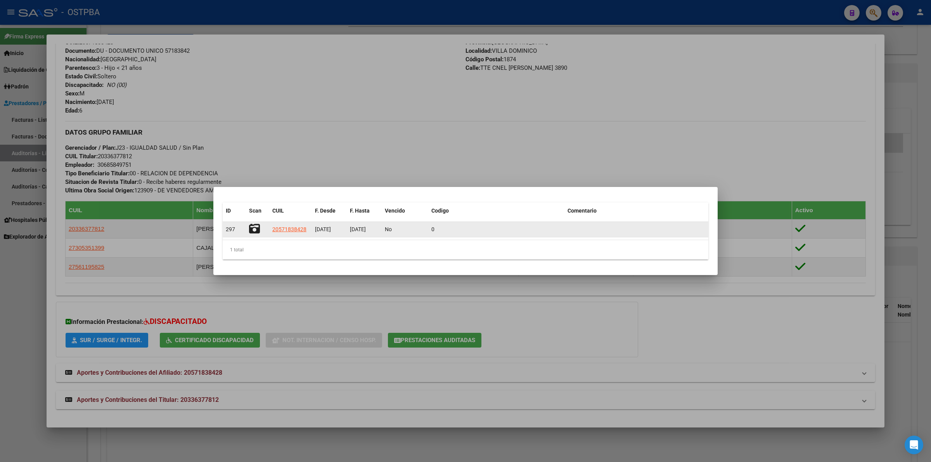
click at [288, 224] on datatable-body-cell "20571838428" at bounding box center [290, 229] width 43 height 15
click at [288, 226] on span "20571838428" at bounding box center [289, 229] width 34 height 6
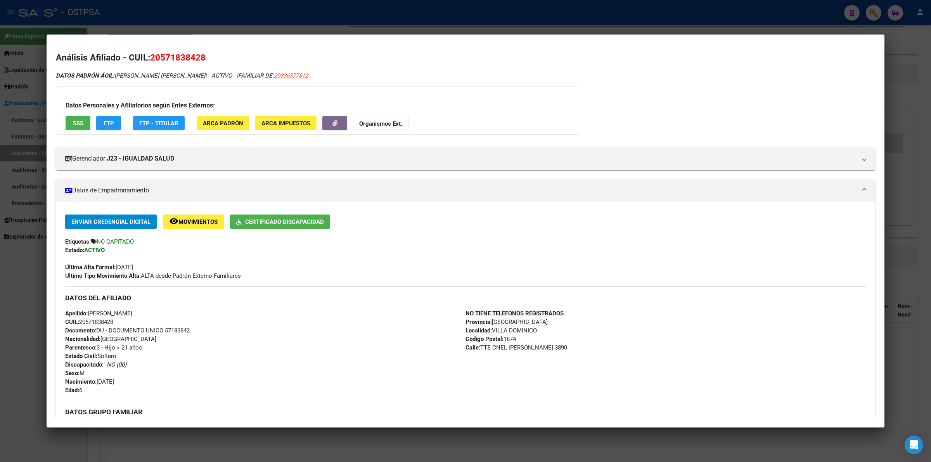
click at [310, 224] on span "Certificado Discapacidad" at bounding box center [284, 221] width 79 height 7
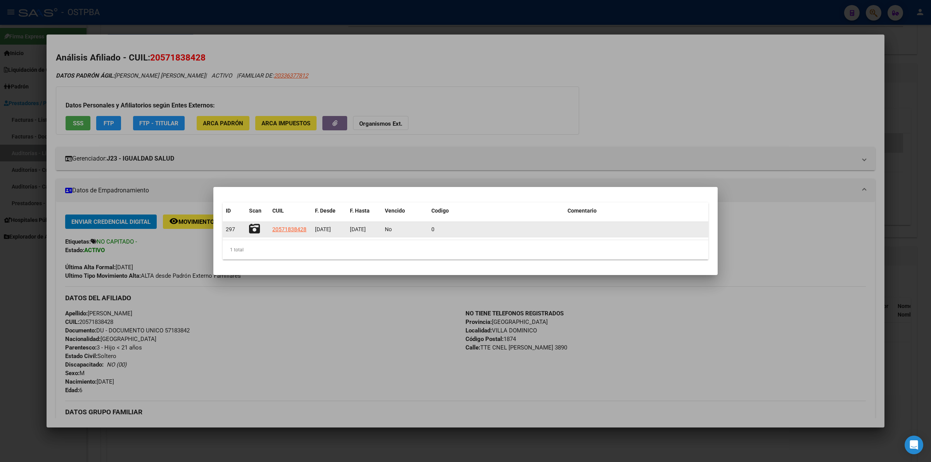
click at [254, 226] on icon at bounding box center [254, 229] width 11 height 11
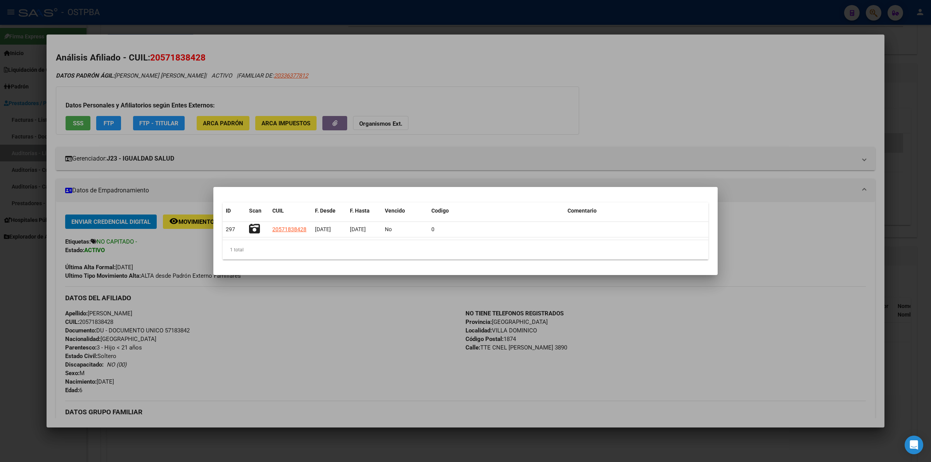
click at [453, 283] on div at bounding box center [465, 231] width 931 height 462
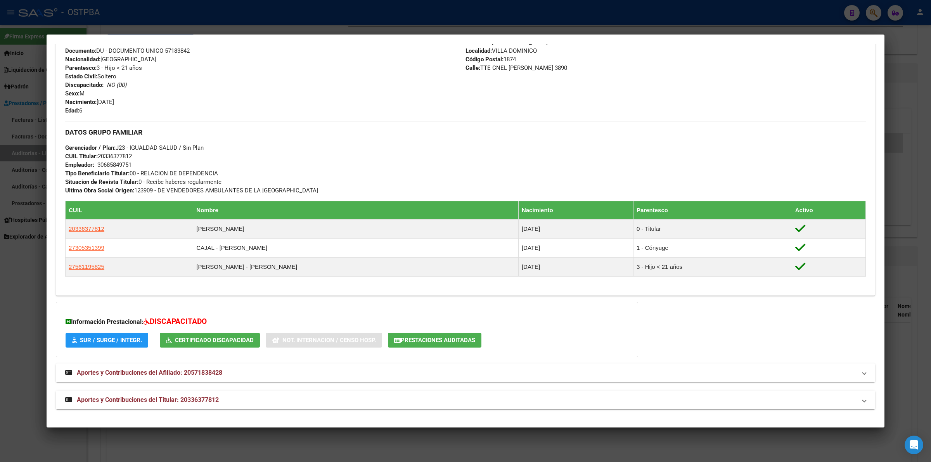
click at [702, 89] on div "NO TIENE TELEFONOS REGISTRADOS Provincia: [GEOGRAPHIC_DATA] Localidad: [PERSON_…" at bounding box center [666, 71] width 400 height 85
click at [893, 170] on div at bounding box center [465, 231] width 931 height 462
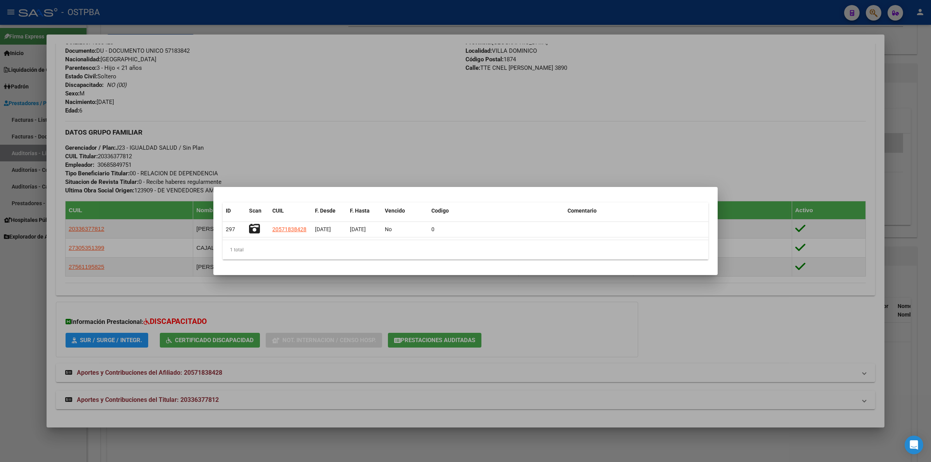
click at [730, 121] on div at bounding box center [465, 231] width 931 height 462
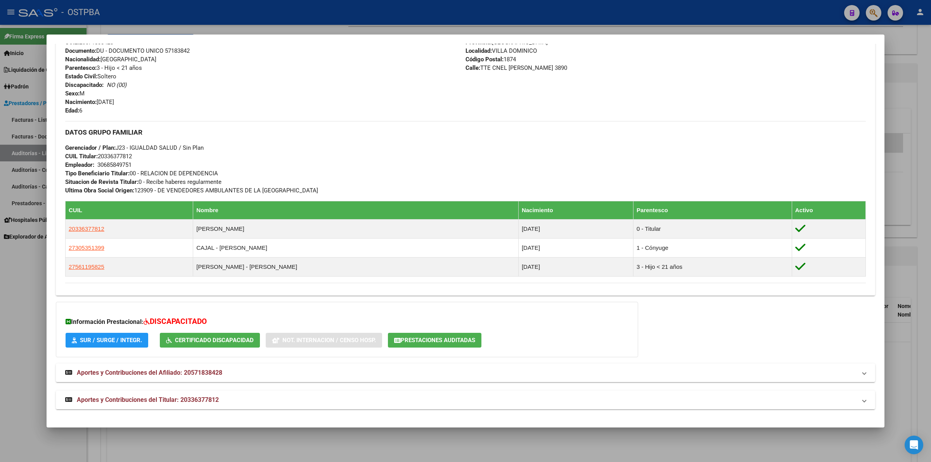
click at [911, 261] on div at bounding box center [465, 231] width 931 height 462
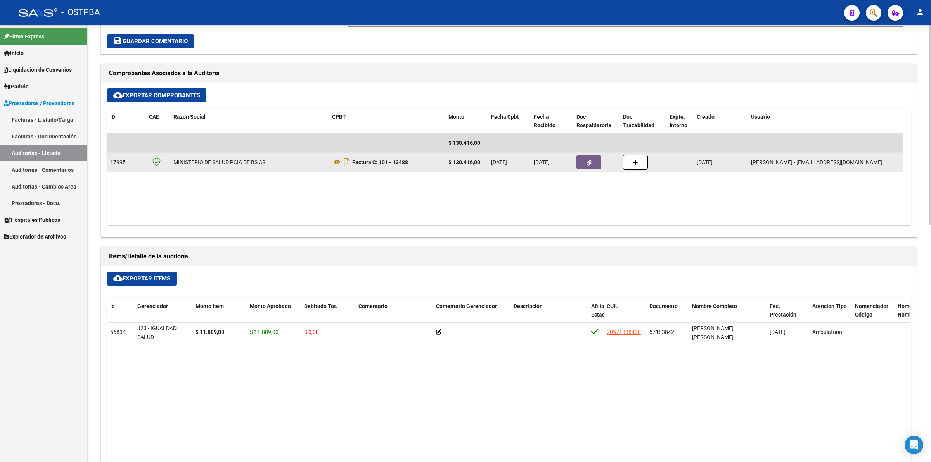
drag, startPoint x: 573, startPoint y: 156, endPoint x: 586, endPoint y: 158, distance: 13.3
click at [579, 158] on datatable-body-cell at bounding box center [597, 162] width 47 height 19
click at [587, 159] on span "button" at bounding box center [589, 162] width 5 height 7
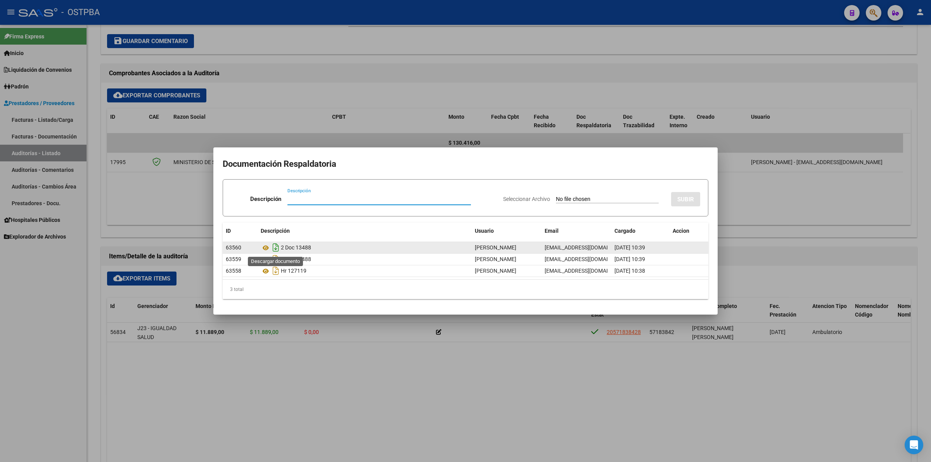
click at [278, 246] on icon "Descargar documento" at bounding box center [276, 247] width 10 height 12
click at [489, 81] on div at bounding box center [465, 231] width 931 height 462
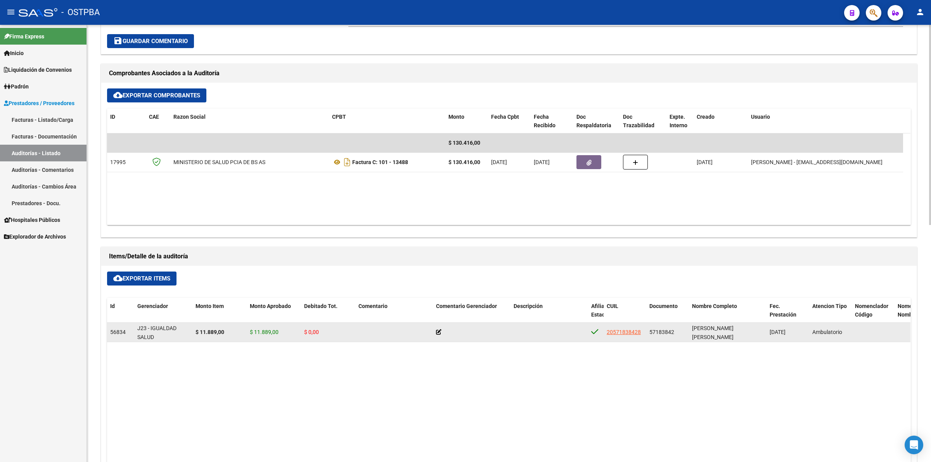
click at [440, 332] on icon at bounding box center [438, 331] width 5 height 5
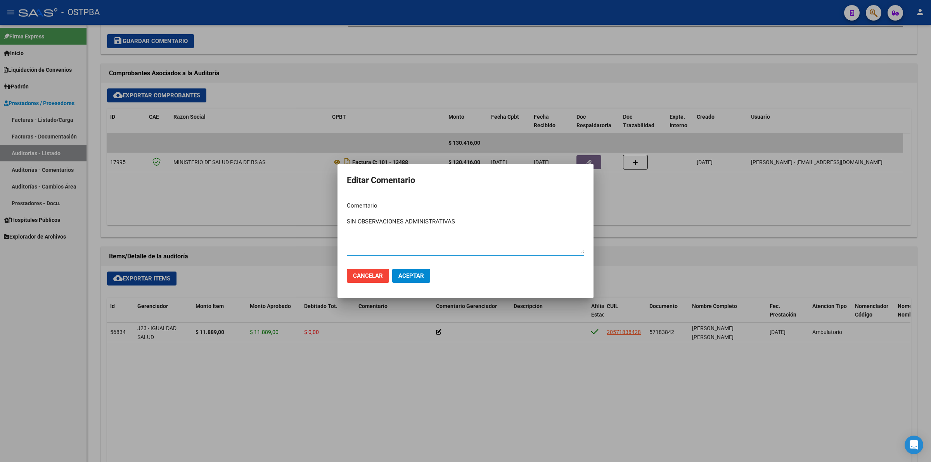
type textarea "SIN OBSERVACIONES ADMINISTRATIVAS"
click at [412, 268] on mat-dialog-actions "Cancelar Aceptar" at bounding box center [465, 276] width 237 height 26
click at [410, 274] on span "Aceptar" at bounding box center [412, 275] width 26 height 7
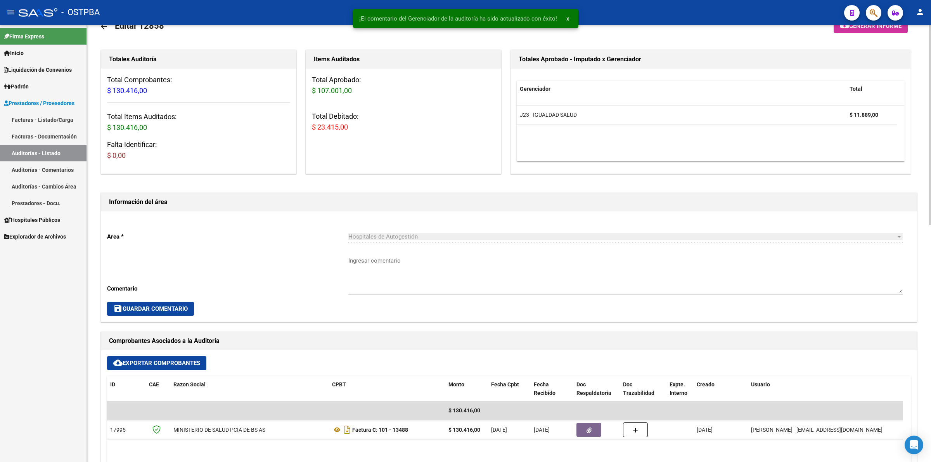
scroll to position [0, 0]
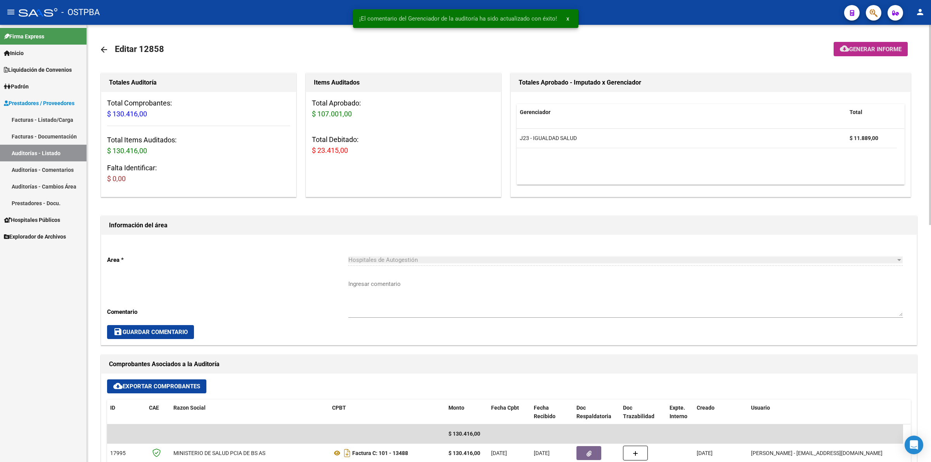
click at [880, 49] on span "Generar informe" at bounding box center [875, 49] width 52 height 7
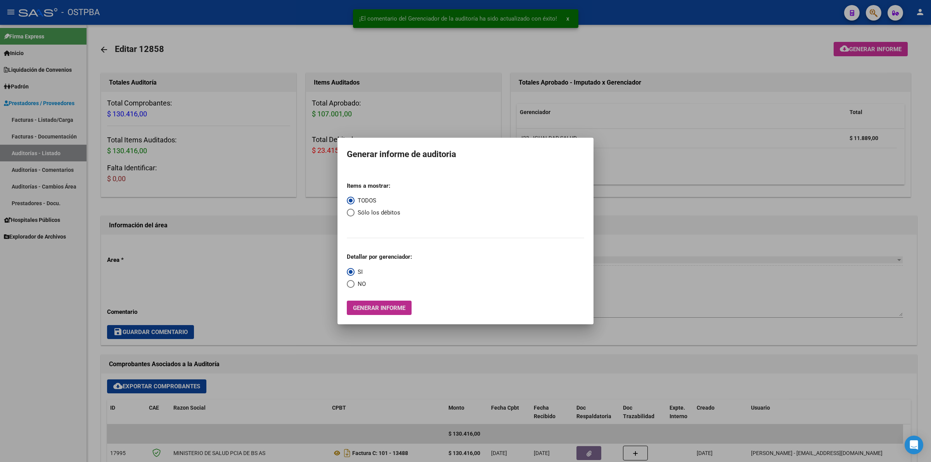
click at [381, 303] on button "Generar informe" at bounding box center [379, 308] width 65 height 14
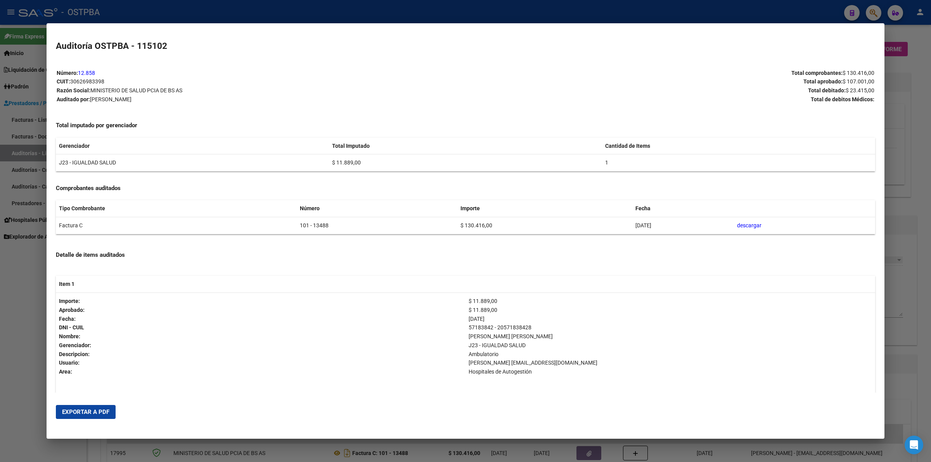
click at [103, 414] on span "Exportar a PDF" at bounding box center [85, 412] width 47 height 7
click at [931, 186] on div at bounding box center [465, 231] width 931 height 462
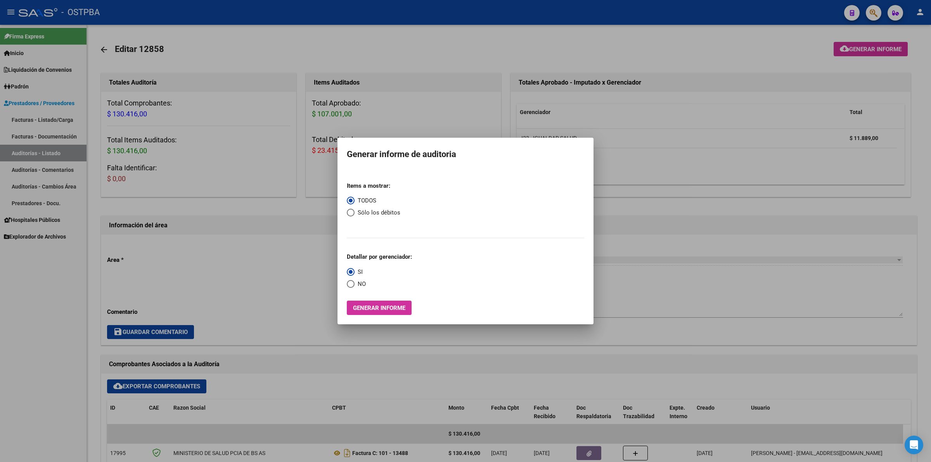
click at [730, 308] on div at bounding box center [465, 231] width 931 height 462
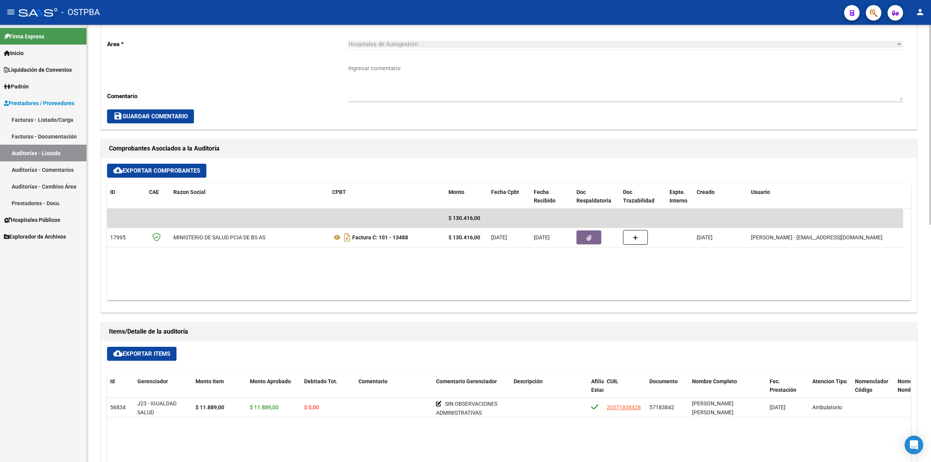
scroll to position [243, 0]
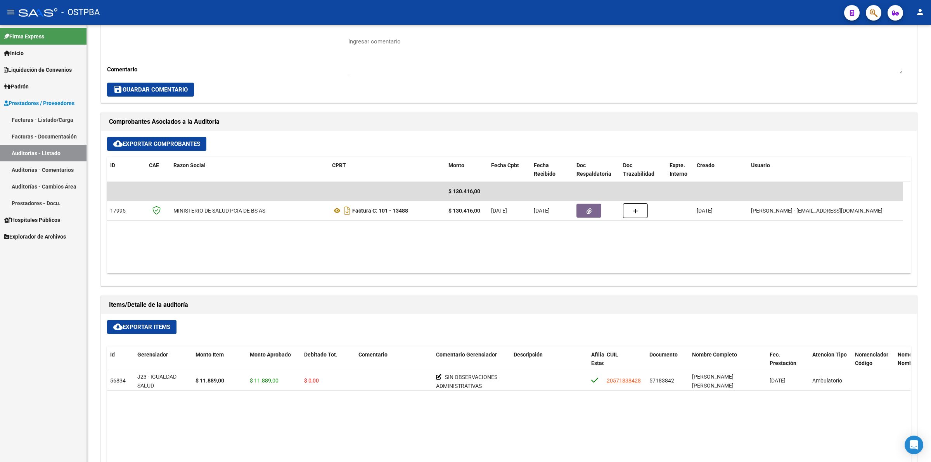
click at [61, 154] on link "Auditorías - Listado" at bounding box center [43, 153] width 87 height 17
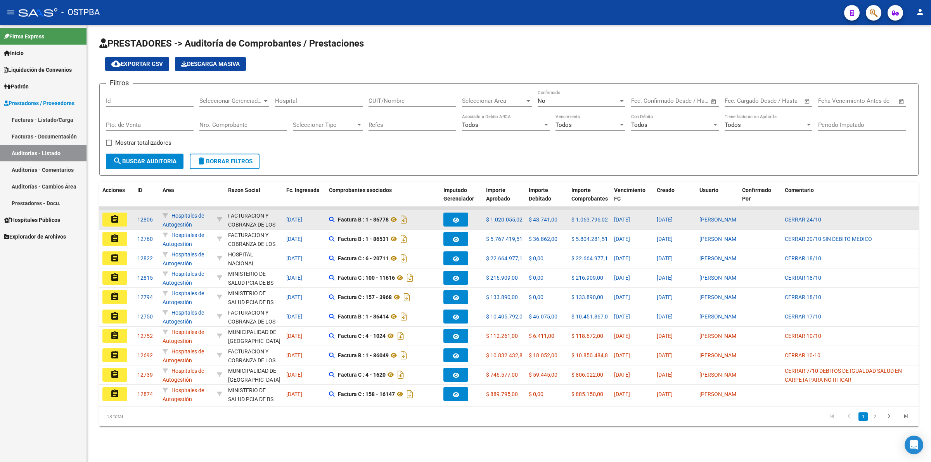
click at [115, 215] on mat-icon "assignment" at bounding box center [114, 219] width 9 height 9
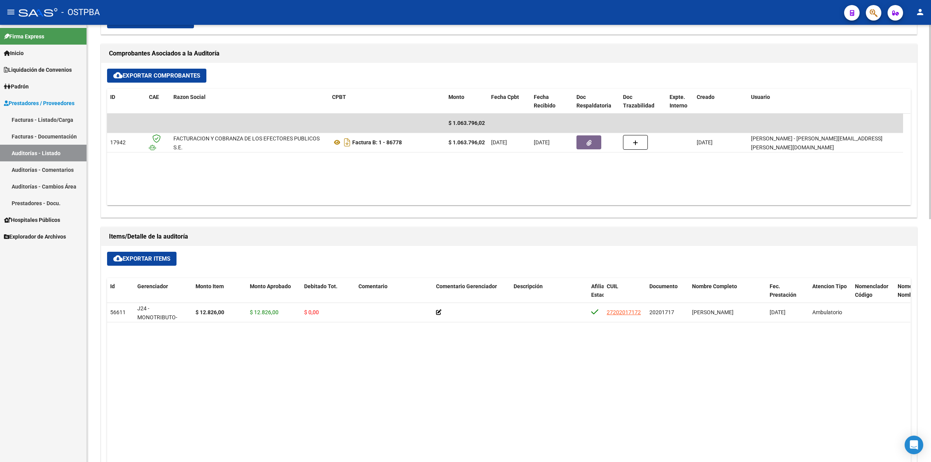
scroll to position [340, 0]
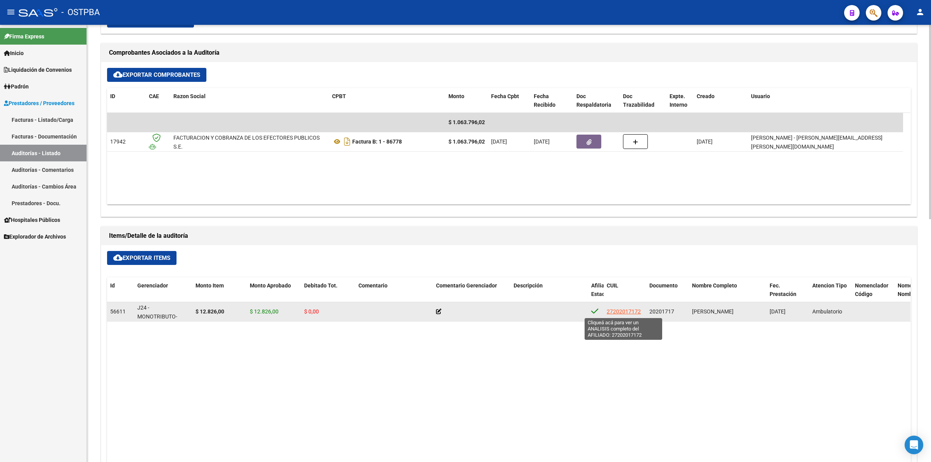
click at [623, 314] on span "27202017172" at bounding box center [624, 312] width 34 height 6
type textarea "27202017172"
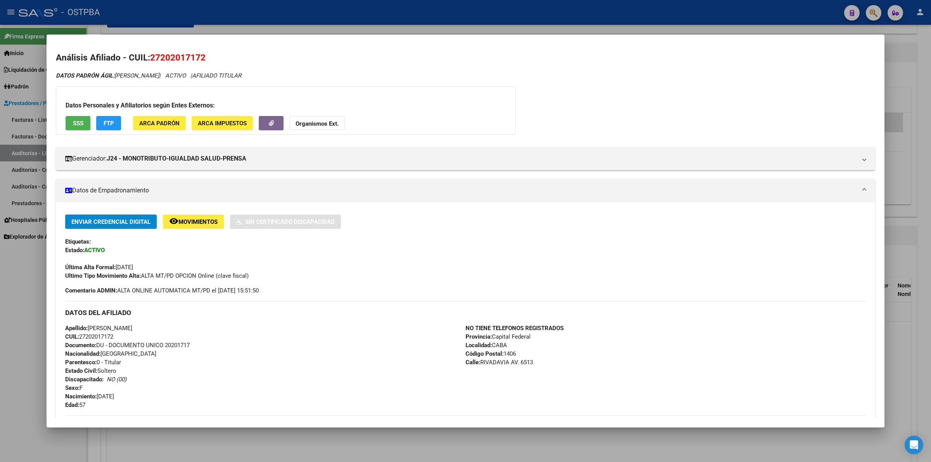
click at [611, 96] on div "DATOS PADRÓN ÁGIL: [PERSON_NAME] | ACTIVO | AFILIADO TITULAR Datos Personales y…" at bounding box center [466, 339] width 820 height 537
click at [929, 352] on div at bounding box center [465, 231] width 931 height 462
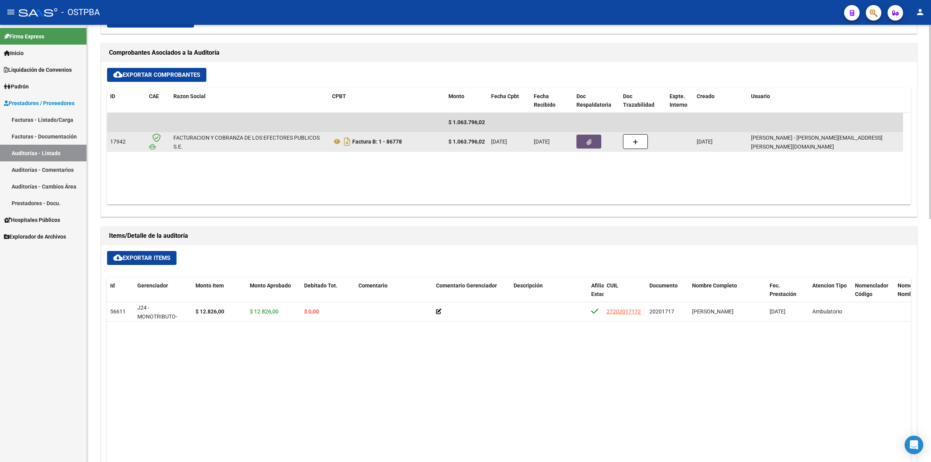
click at [589, 147] on button "button" at bounding box center [589, 142] width 25 height 14
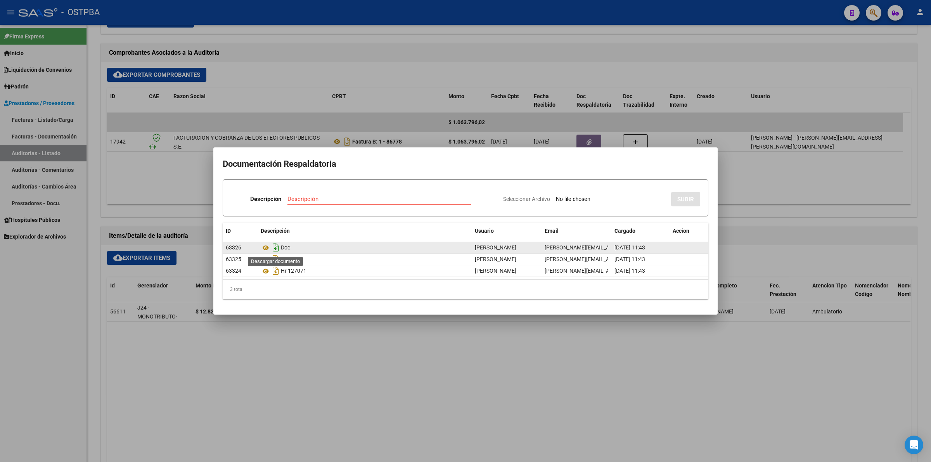
click at [277, 249] on icon "Descargar documento" at bounding box center [276, 247] width 10 height 12
click at [542, 380] on div at bounding box center [465, 231] width 931 height 462
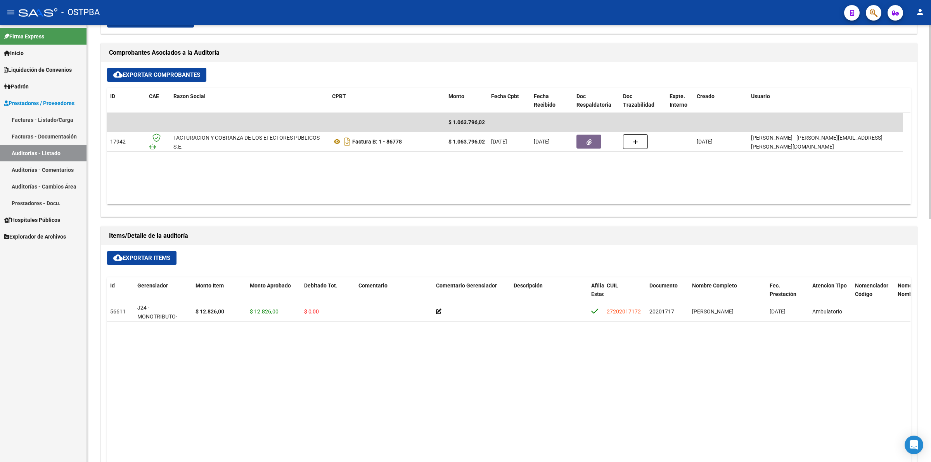
click at [364, 403] on datatable-body "56611 J24 - MONOTRIBUTO-IGUALDAD SALUD-PRENSA $ 12.826,00 $ 12.826,00 $ 0,00 27…" at bounding box center [509, 441] width 804 height 279
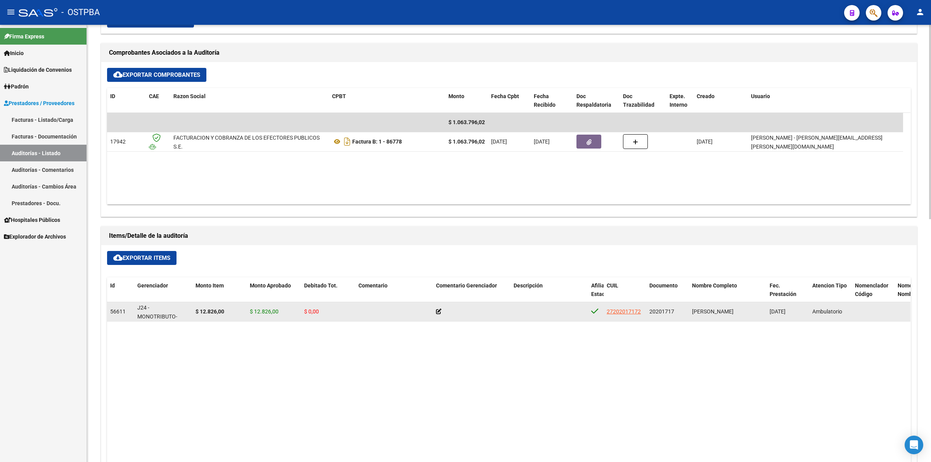
click at [439, 311] on icon at bounding box center [438, 311] width 5 height 5
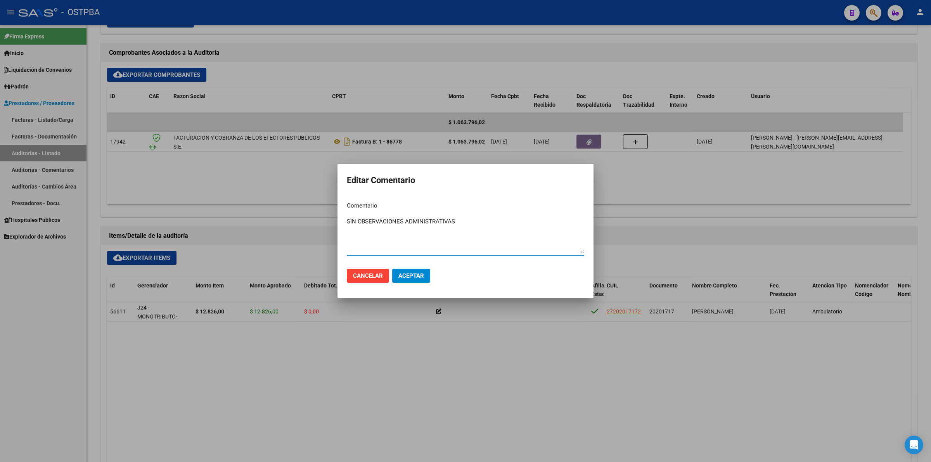
type textarea "SIN OBSERVACIONES ADMINISTRATIVAS"
click at [425, 278] on button "Aceptar" at bounding box center [411, 276] width 38 height 14
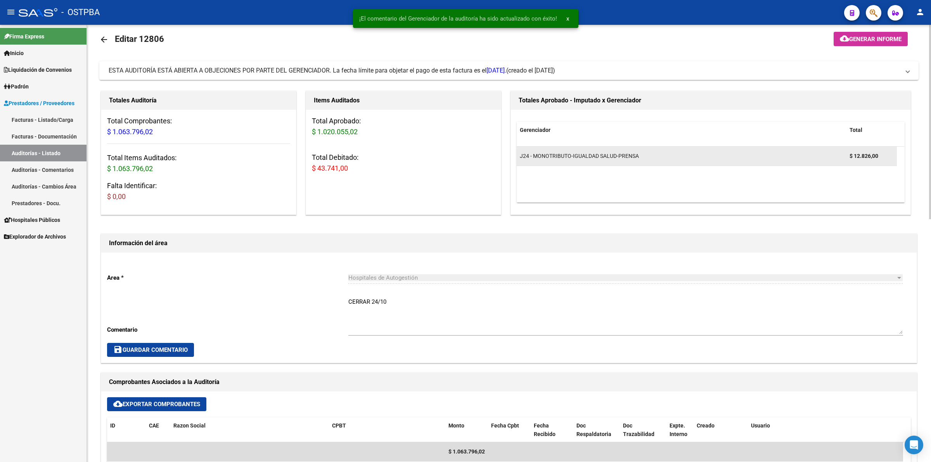
scroll to position [0, 0]
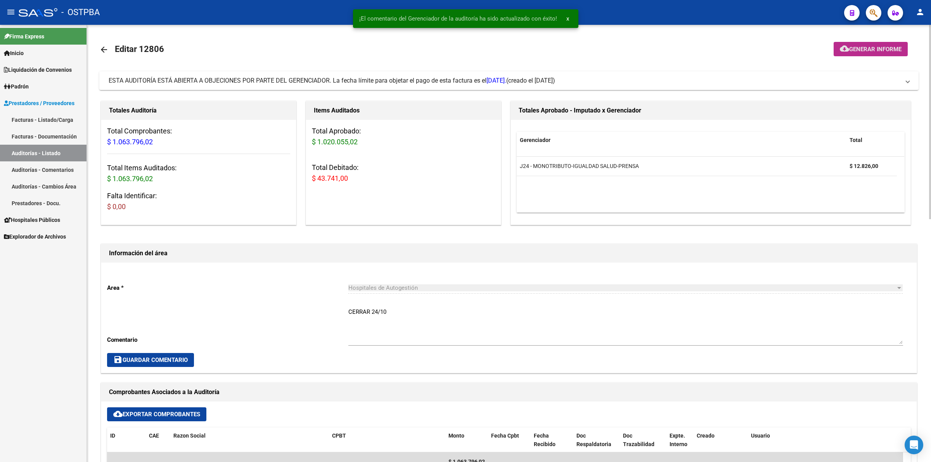
click at [874, 43] on button "cloud_download Generar informe" at bounding box center [871, 49] width 74 height 14
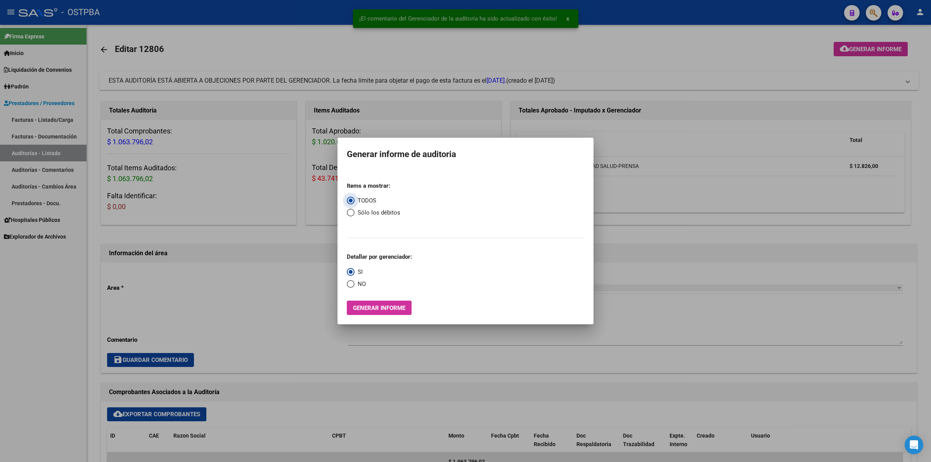
click at [390, 310] on span "Generar informe" at bounding box center [379, 308] width 52 height 7
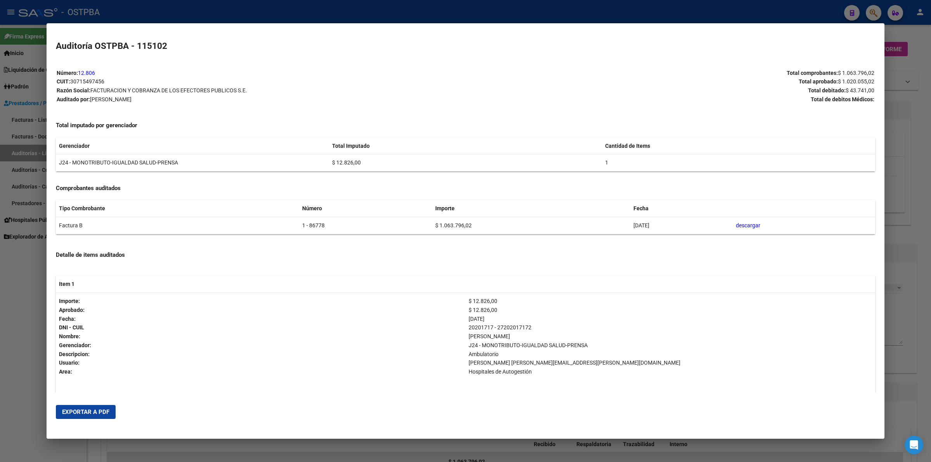
click at [81, 407] on button "Exportar a PDF" at bounding box center [86, 412] width 60 height 14
click at [758, 249] on div "Detalle de items auditados Item 1 Importe: Aprobado: Fecha: DNI - CUIL Nombre: …" at bounding box center [466, 328] width 820 height 170
click at [909, 235] on div at bounding box center [465, 231] width 931 height 462
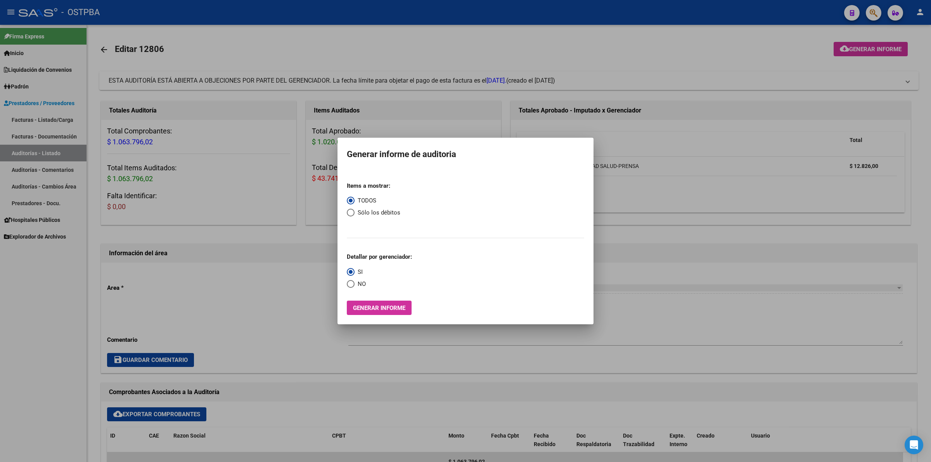
click at [280, 309] on div at bounding box center [465, 231] width 931 height 462
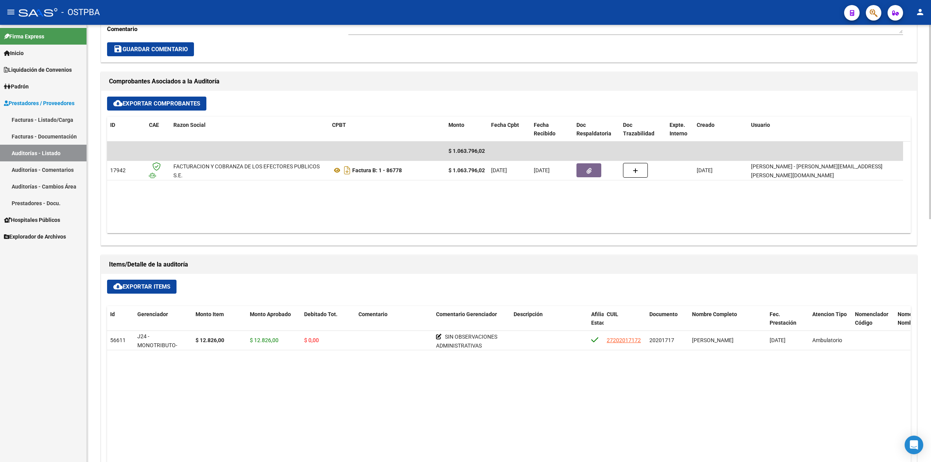
scroll to position [340, 0]
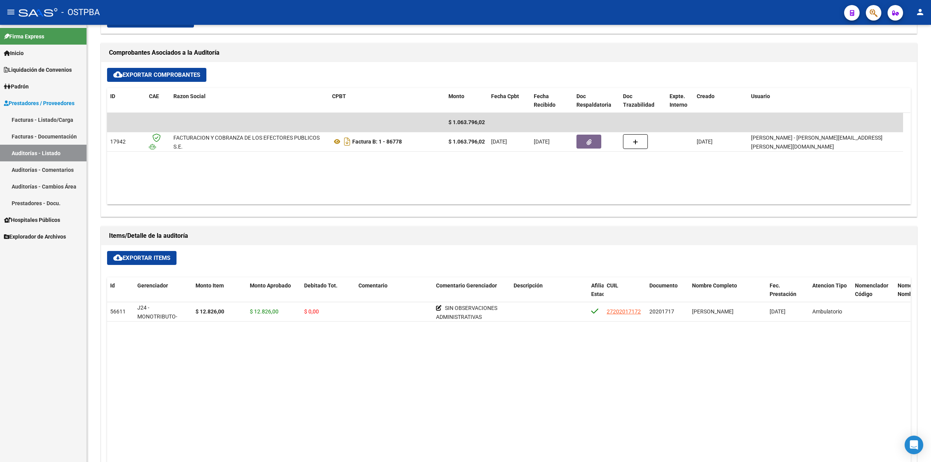
click at [62, 153] on link "Auditorías - Listado" at bounding box center [43, 153] width 87 height 17
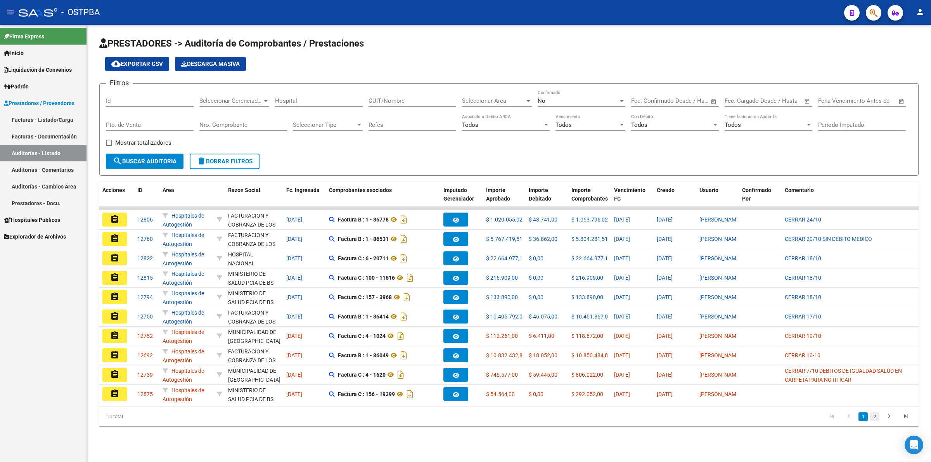
click at [872, 421] on link "2" at bounding box center [874, 417] width 9 height 9
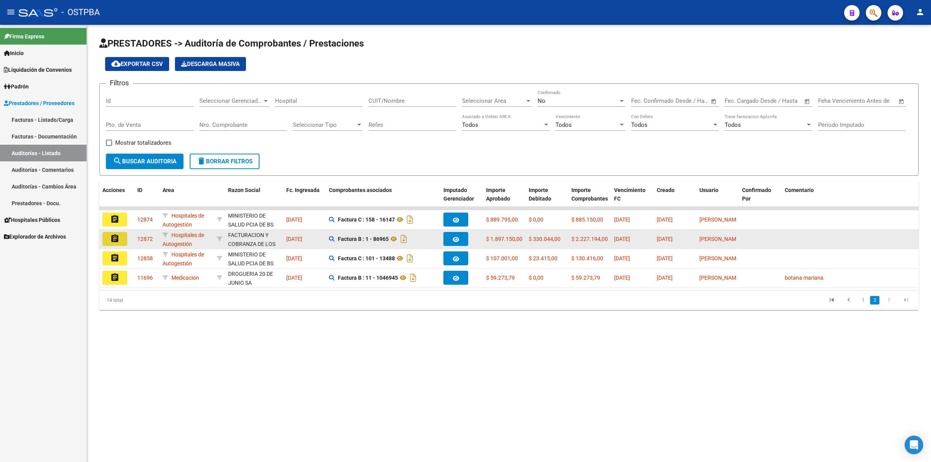
click at [112, 236] on mat-icon "assignment" at bounding box center [114, 238] width 9 height 9
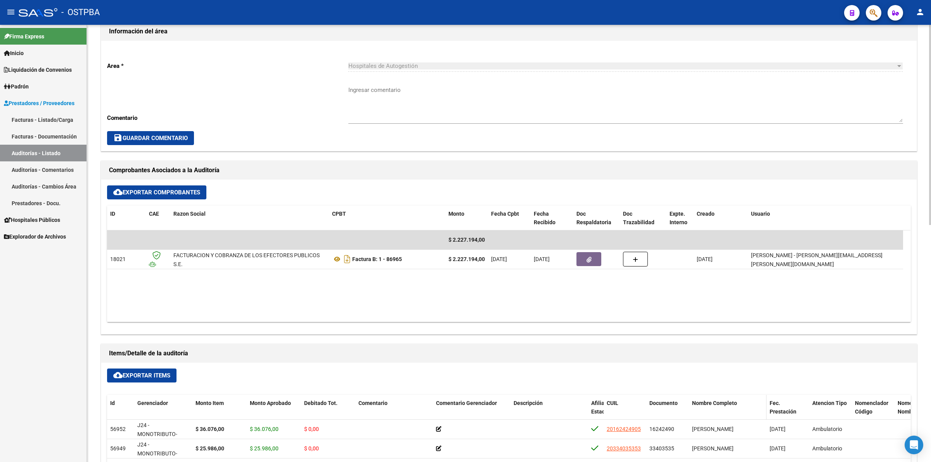
scroll to position [291, 0]
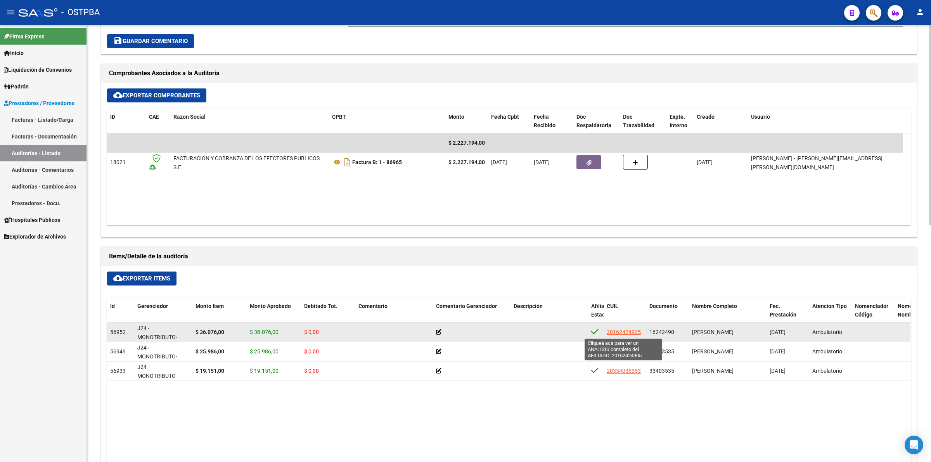
click at [628, 333] on span "20162424905" at bounding box center [624, 332] width 34 height 6
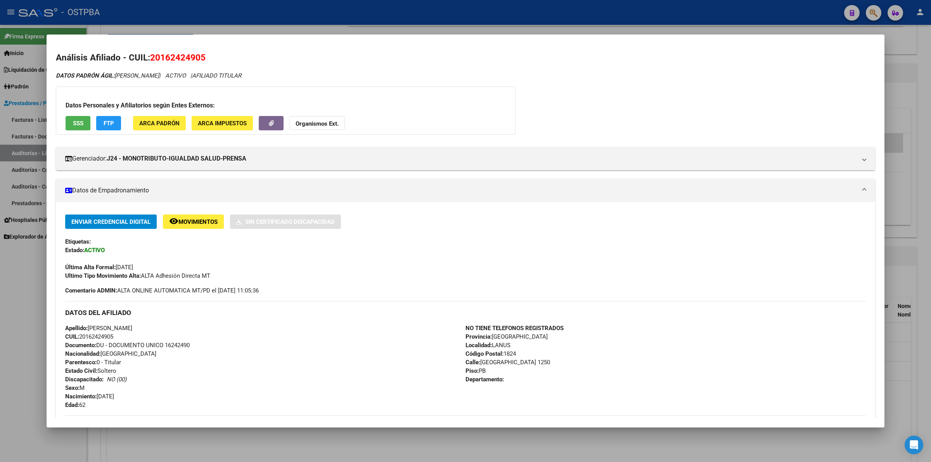
click at [635, 88] on div "DATOS PADRÓN ÁGIL: [PERSON_NAME] | ACTIVO | AFILIADO TITULAR Datos Personales y…" at bounding box center [466, 339] width 820 height 537
click at [614, 443] on div at bounding box center [465, 231] width 931 height 462
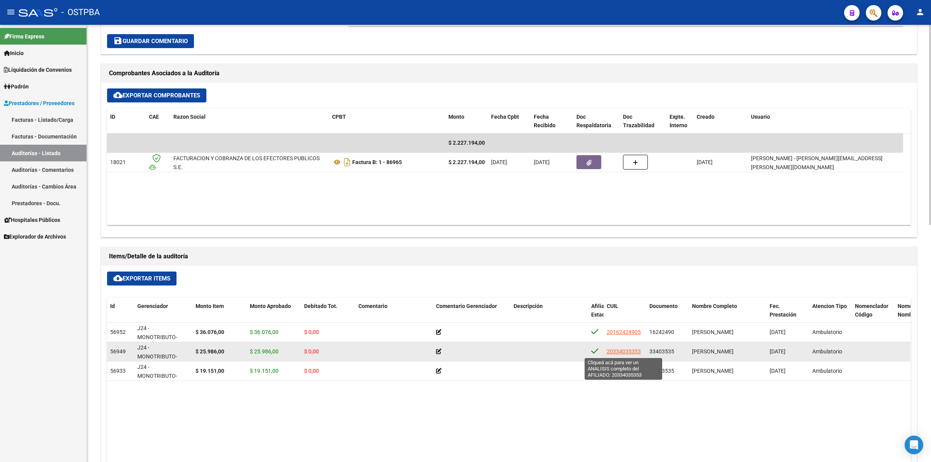
click at [622, 352] on span "20334035353" at bounding box center [624, 351] width 34 height 6
type textarea "20334035353"
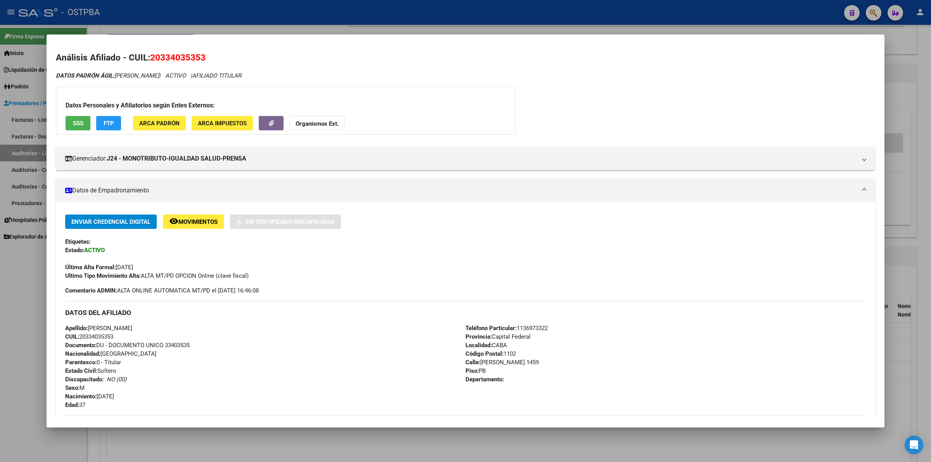
click at [645, 121] on div "DATOS PADRÓN ÁGIL: [PERSON_NAME] | ACTIVO | AFILIADO TITULAR Datos Personales y…" at bounding box center [466, 344] width 820 height 546
click at [916, 272] on div at bounding box center [465, 231] width 931 height 462
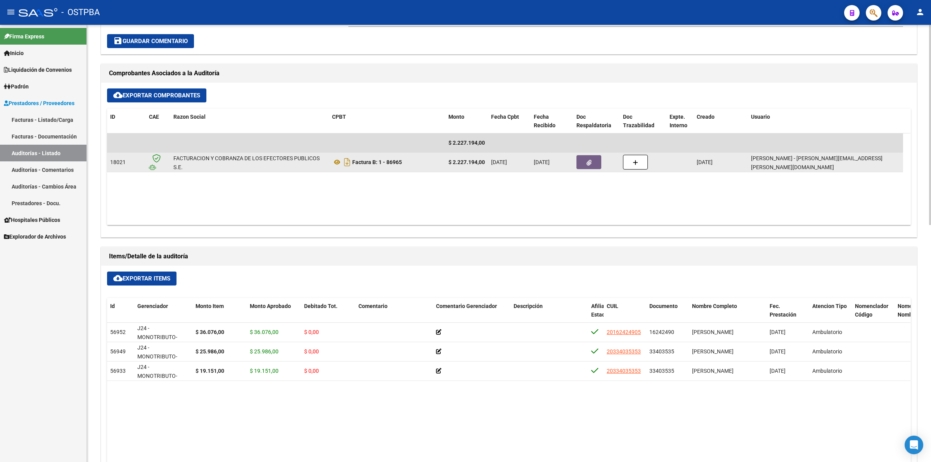
click at [592, 157] on button "button" at bounding box center [589, 162] width 25 height 14
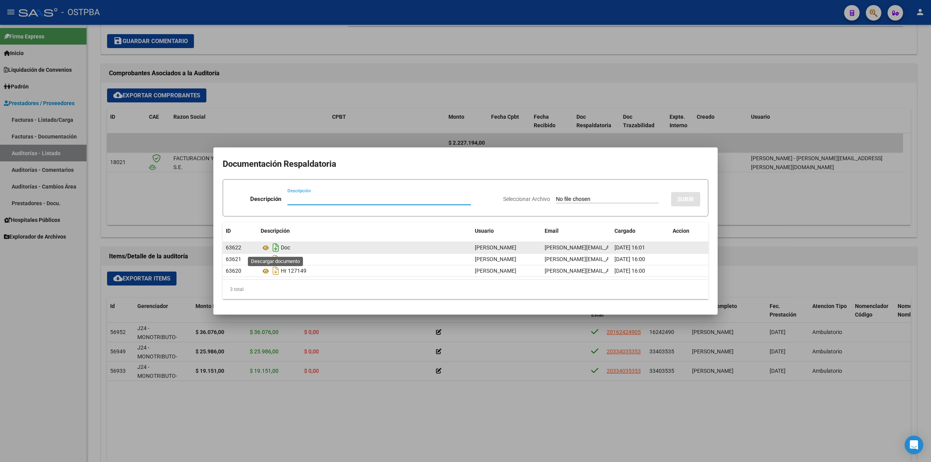
click at [273, 247] on icon "Descargar documento" at bounding box center [276, 247] width 10 height 12
click at [357, 423] on div at bounding box center [465, 231] width 931 height 462
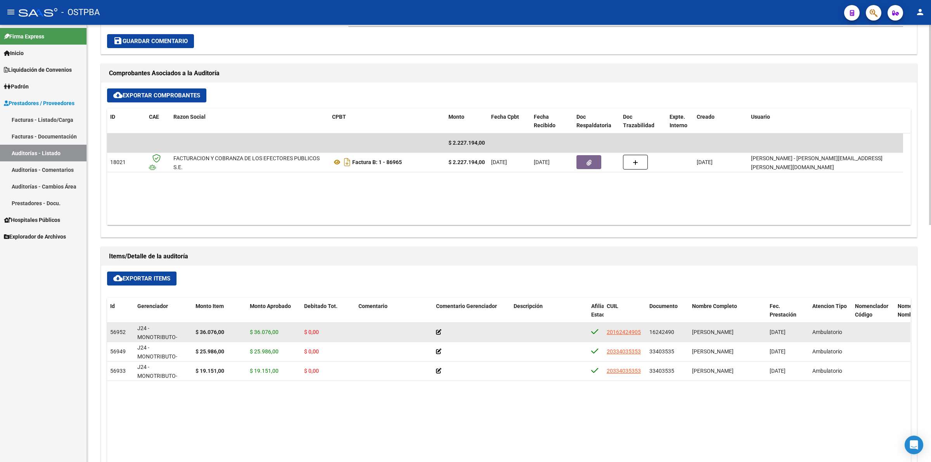
click at [437, 331] on icon at bounding box center [438, 331] width 5 height 5
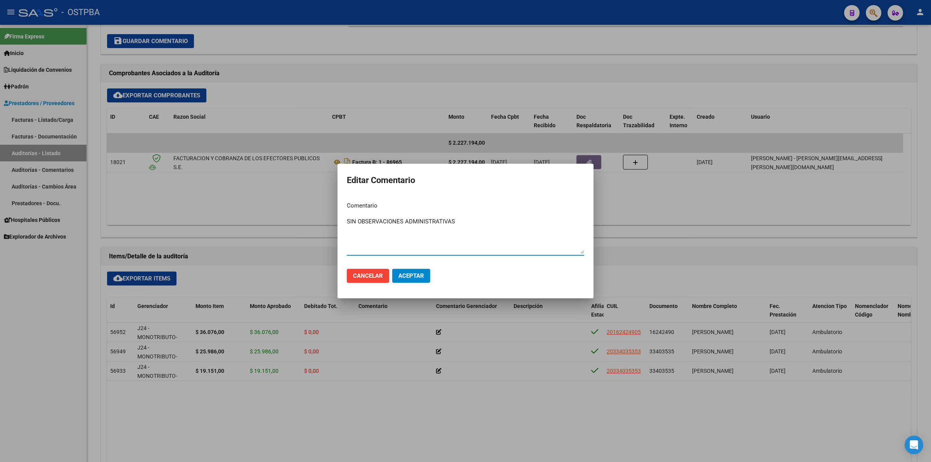
drag, startPoint x: 476, startPoint y: 224, endPoint x: 346, endPoint y: 220, distance: 130.5
click at [346, 220] on mat-dialog-content "Comentario SIN OBSERVACIONES ADMINISTRATIVAS Ingresar el comentario" at bounding box center [466, 229] width 256 height 67
type textarea "SIN OBSERVACIONES ADMINISTRATIVAS"
click at [408, 276] on span "Aceptar" at bounding box center [412, 275] width 26 height 7
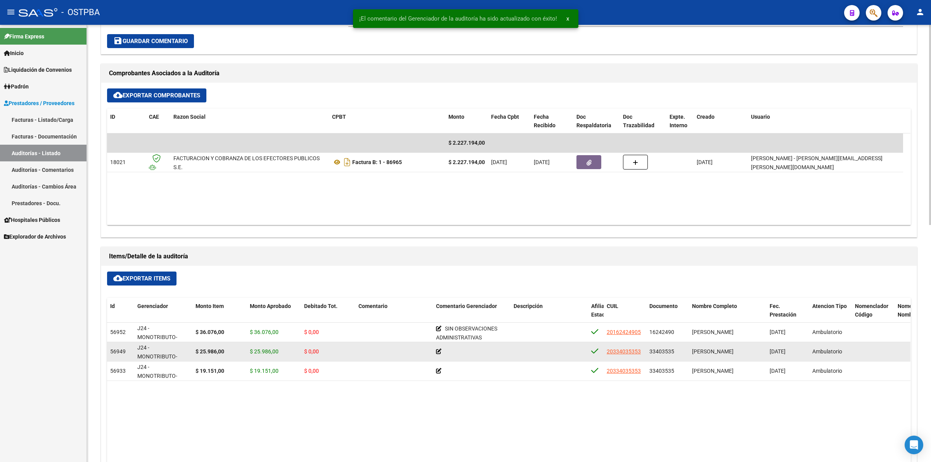
click at [440, 354] on icon at bounding box center [438, 351] width 5 height 5
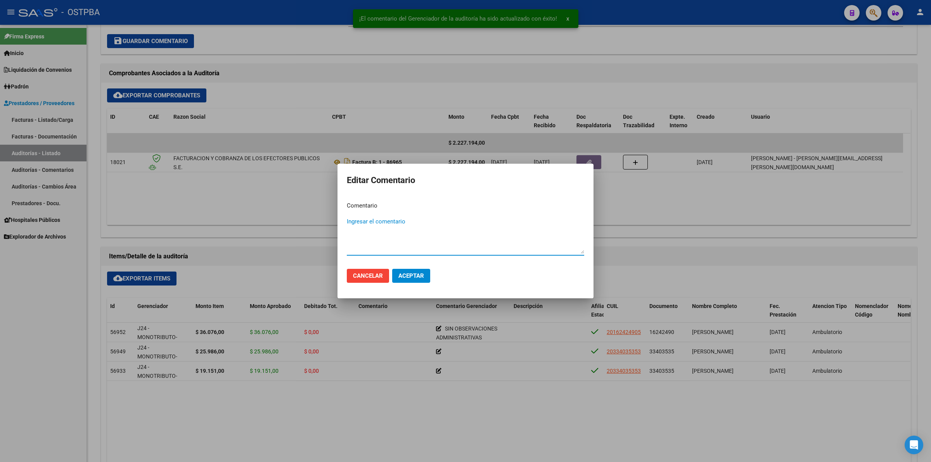
click at [415, 222] on textarea "Ingresar el comentario" at bounding box center [465, 235] width 237 height 36
paste textarea "SIN OBSERVACIONES ADMINISTRATIVAS"
type textarea "SIN OBSERVACIONES ADMINISTRATIVAS"
click at [416, 274] on span "Aceptar" at bounding box center [412, 275] width 26 height 7
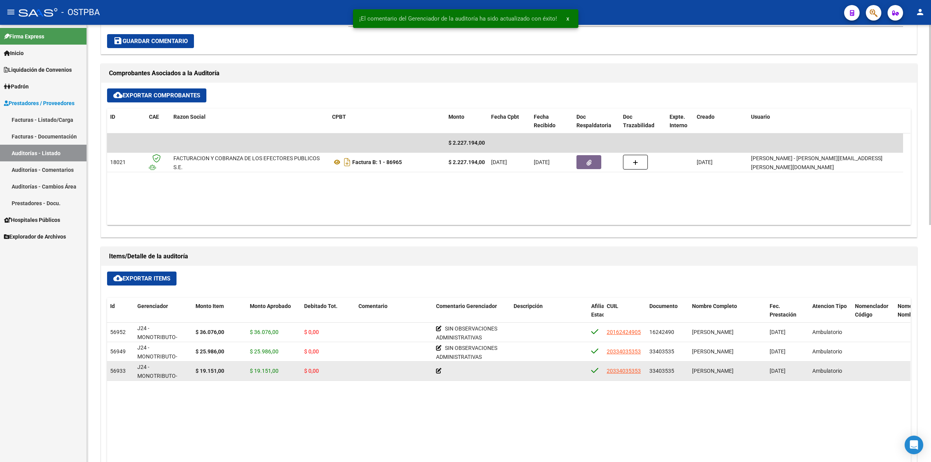
click at [437, 374] on div at bounding box center [471, 371] width 71 height 9
click at [440, 369] on icon at bounding box center [438, 370] width 5 height 5
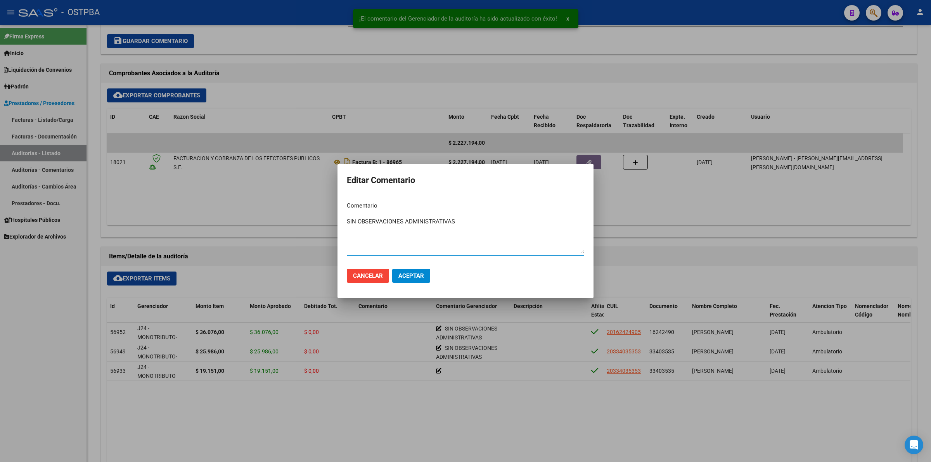
type textarea "SIN OBSERVACIONES ADMINISTRATIVAS"
click at [416, 282] on button "Aceptar" at bounding box center [411, 276] width 38 height 14
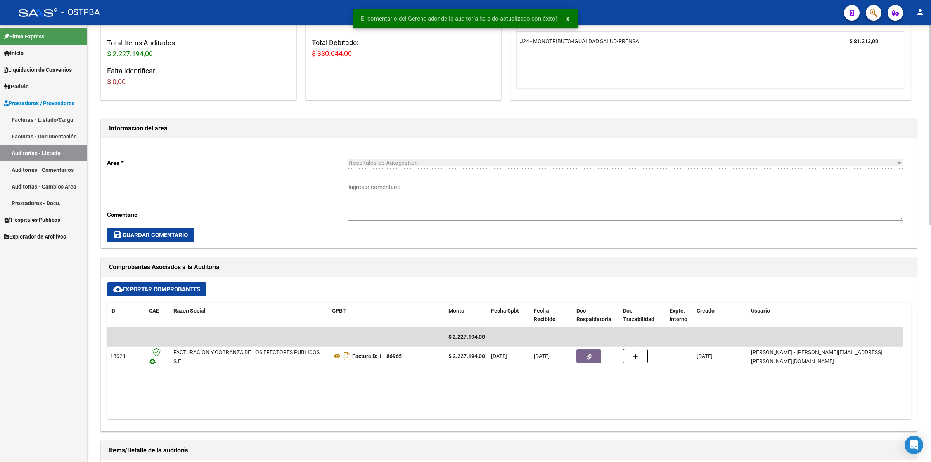
scroll to position [0, 0]
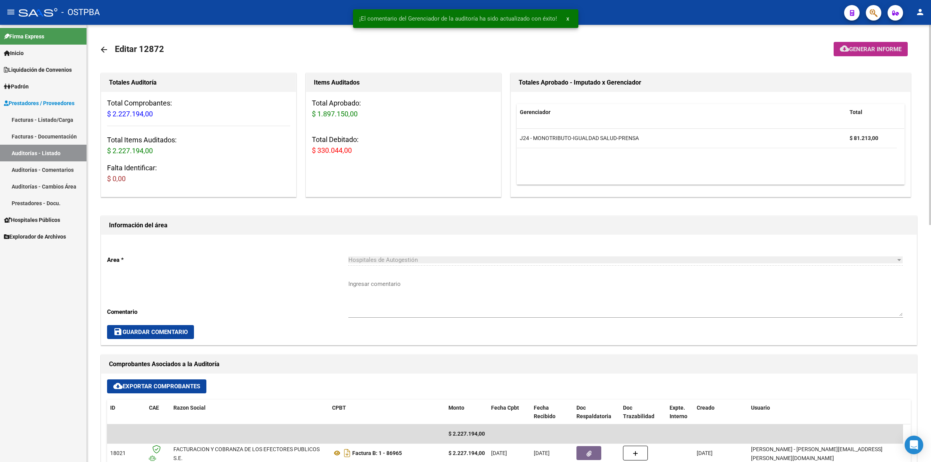
click at [879, 50] on span "Generar informe" at bounding box center [875, 49] width 52 height 7
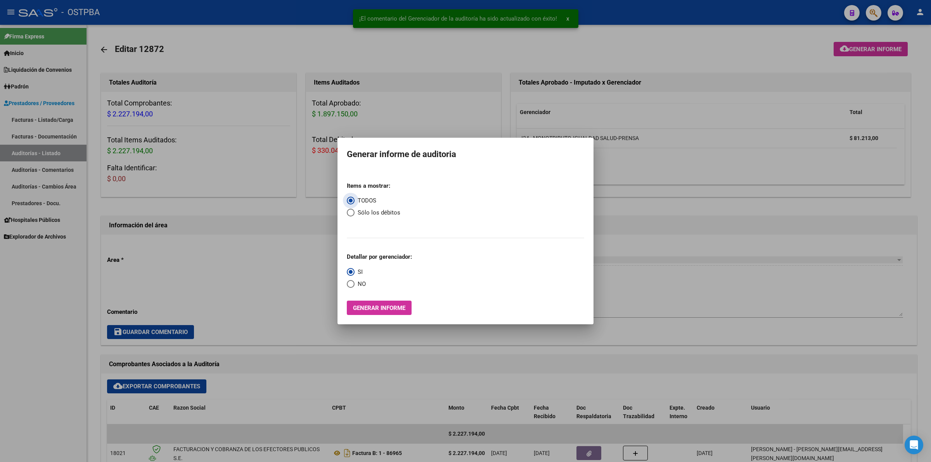
click at [388, 307] on span "Generar informe" at bounding box center [379, 308] width 52 height 7
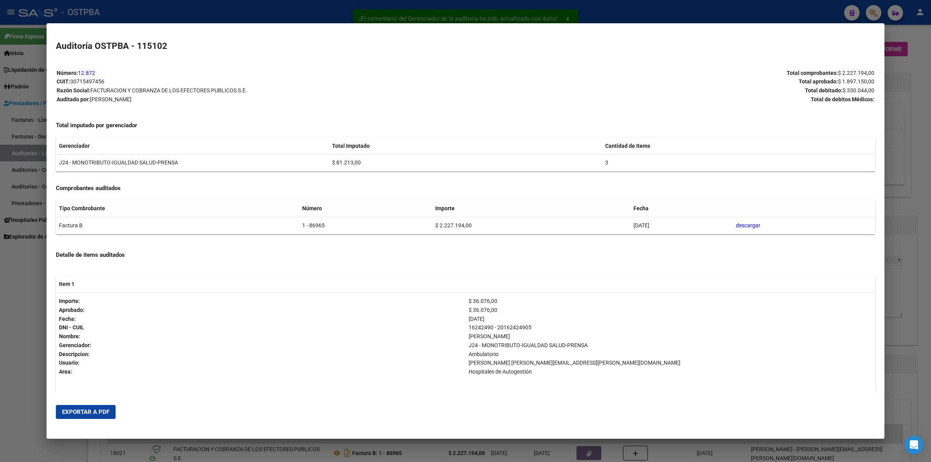
click at [106, 413] on span "Exportar a PDF" at bounding box center [85, 412] width 47 height 7
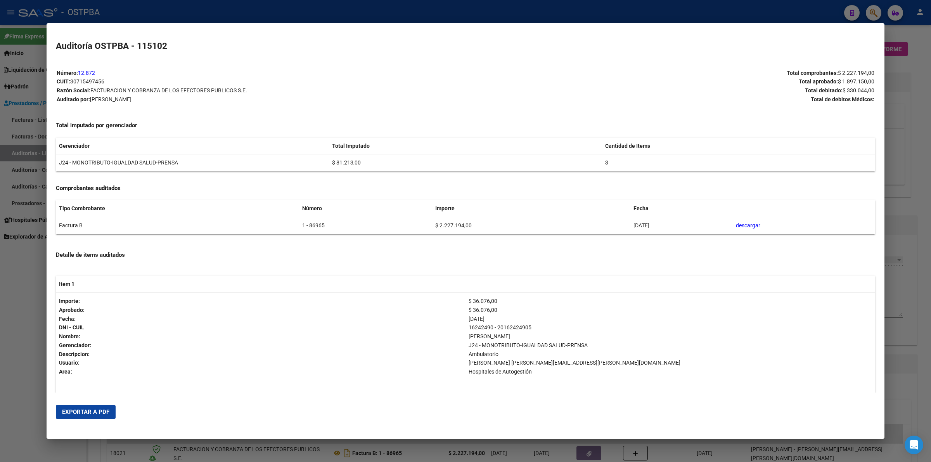
click at [897, 338] on div at bounding box center [465, 231] width 931 height 462
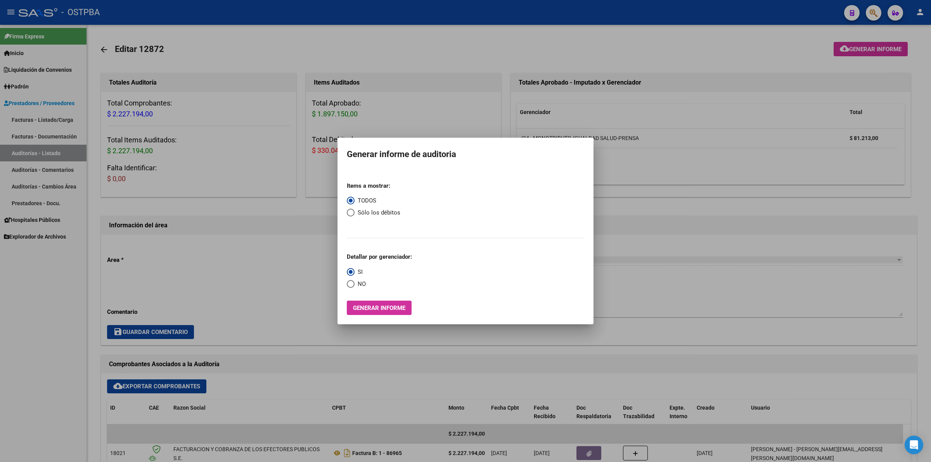
click at [558, 42] on div at bounding box center [465, 231] width 931 height 462
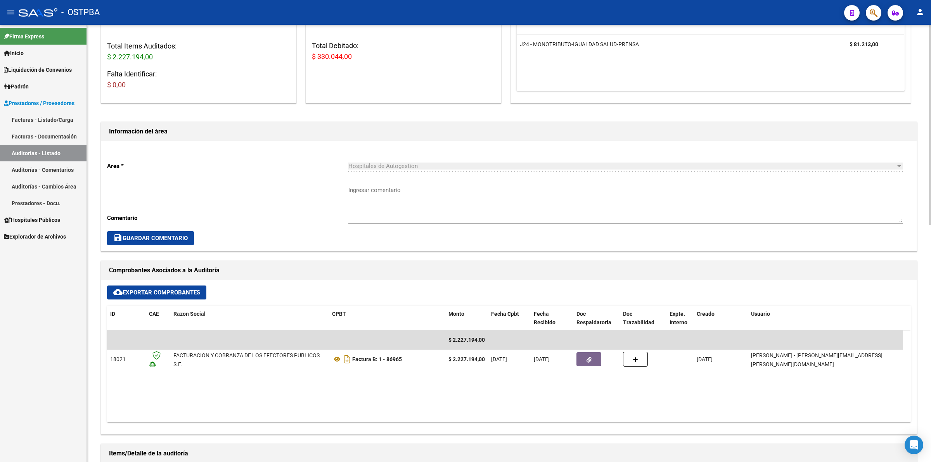
scroll to position [97, 0]
